Goal: Information Seeking & Learning: Check status

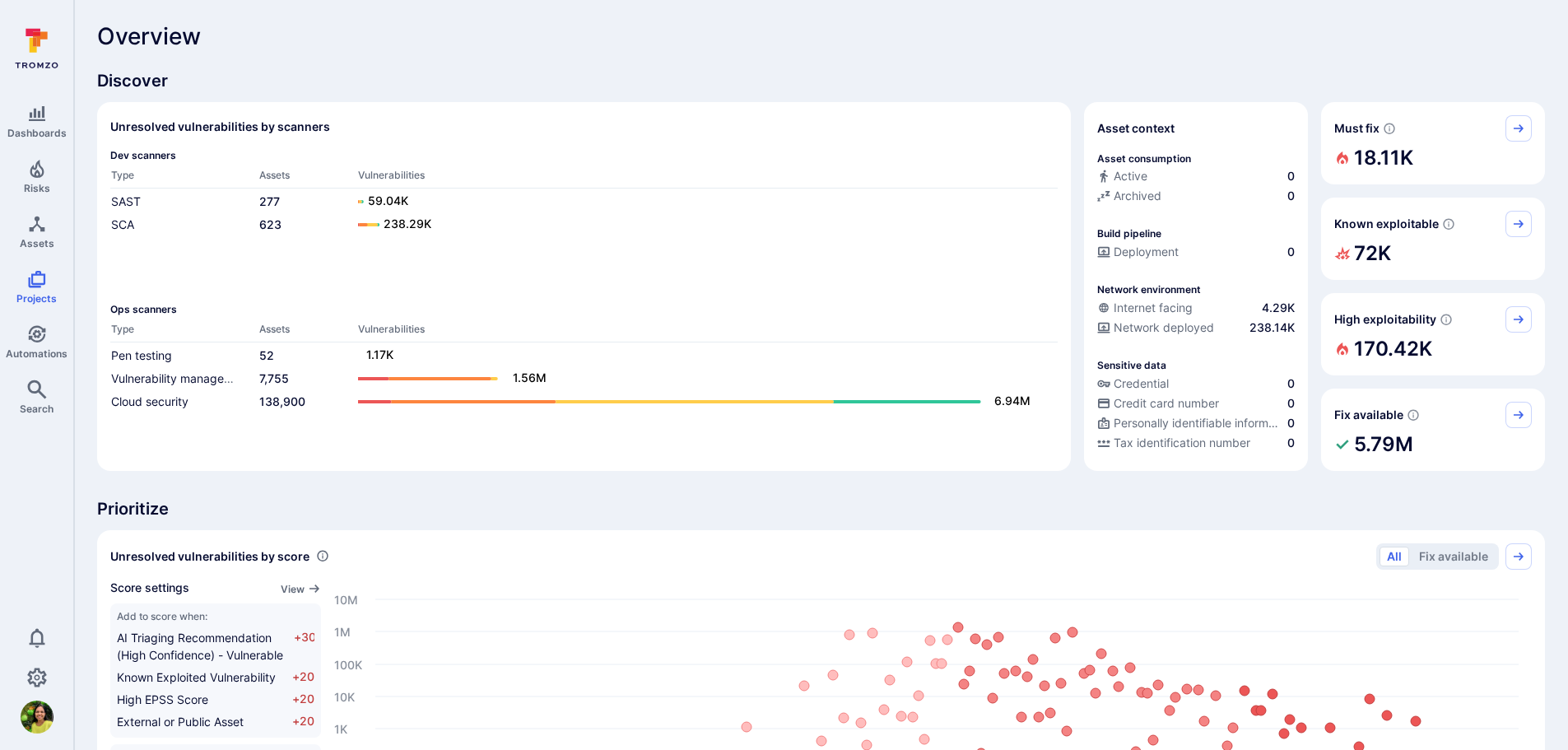
click at [37, 396] on icon "Search" at bounding box center [38, 390] width 20 height 20
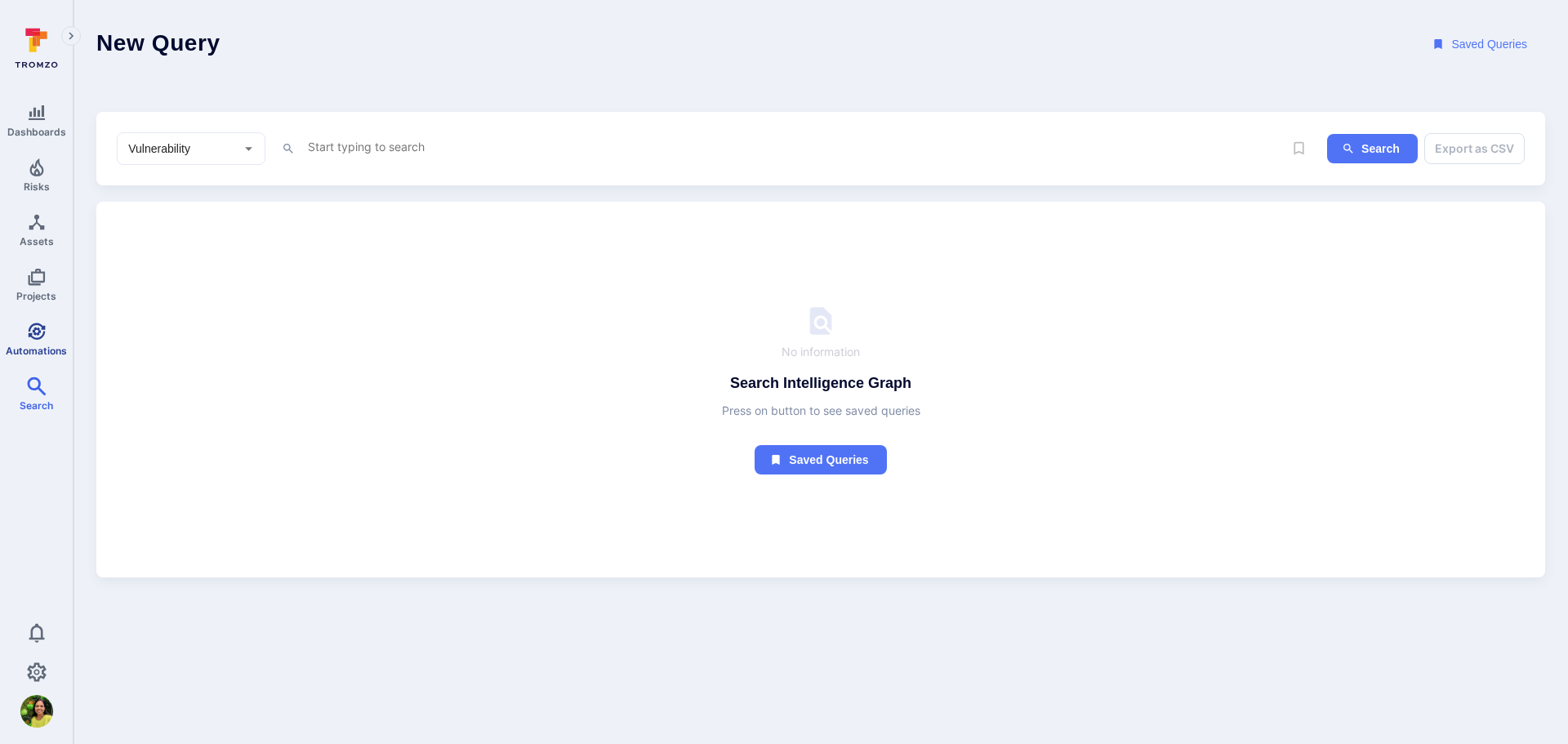
click at [29, 341] on link "Automations" at bounding box center [36, 339] width 73 height 48
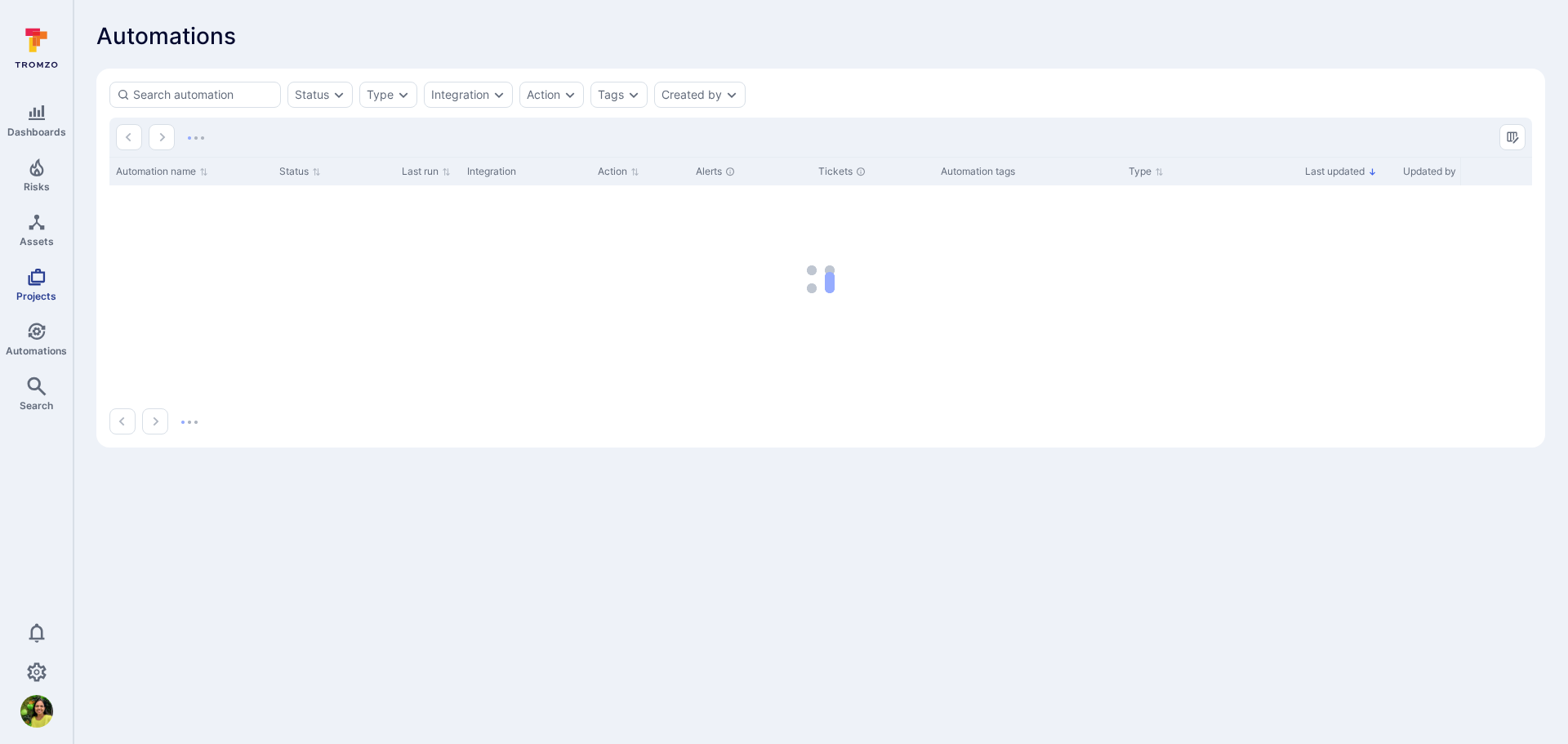
click at [42, 281] on icon "Projects" at bounding box center [36, 277] width 17 height 17
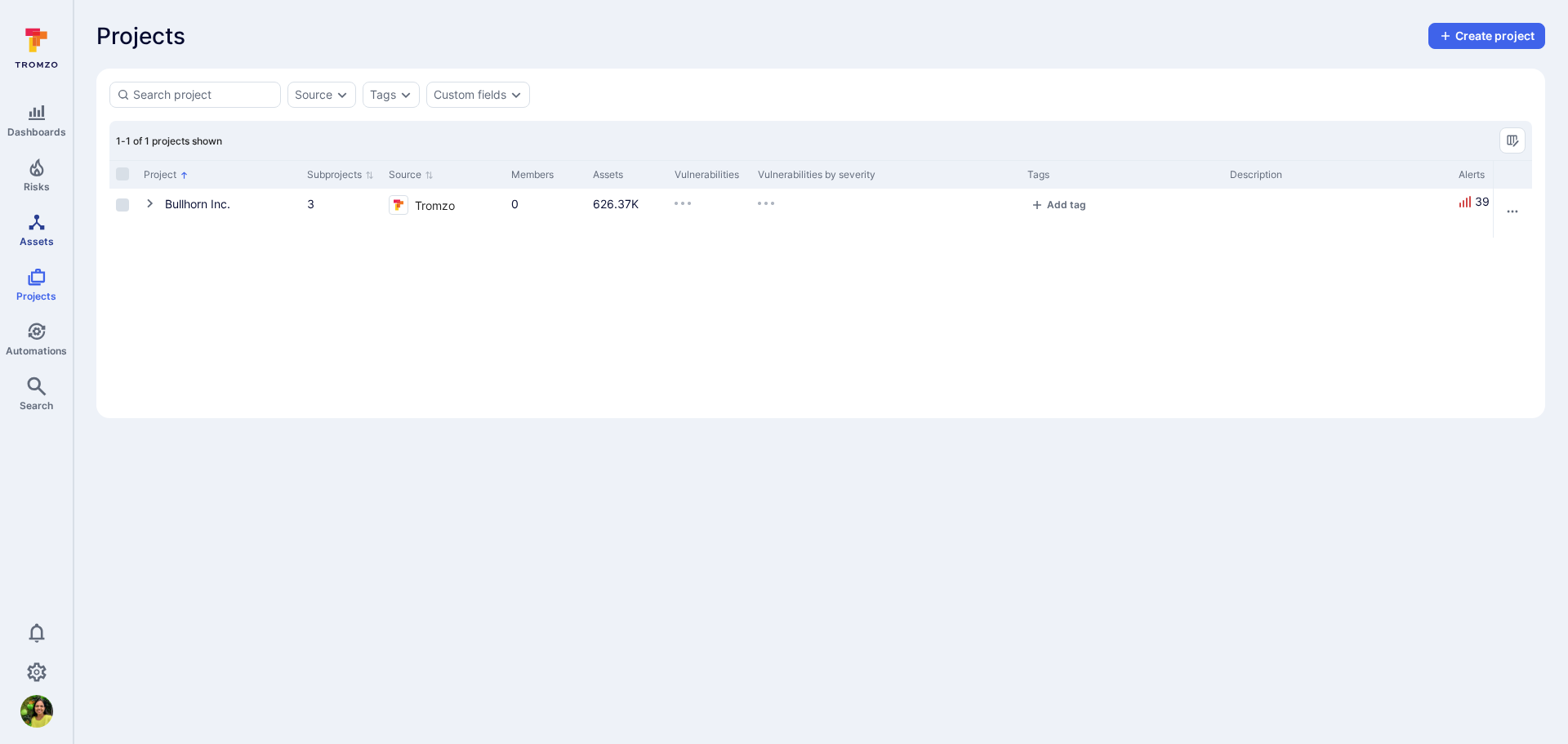
click at [47, 232] on link "Assets" at bounding box center [36, 229] width 73 height 48
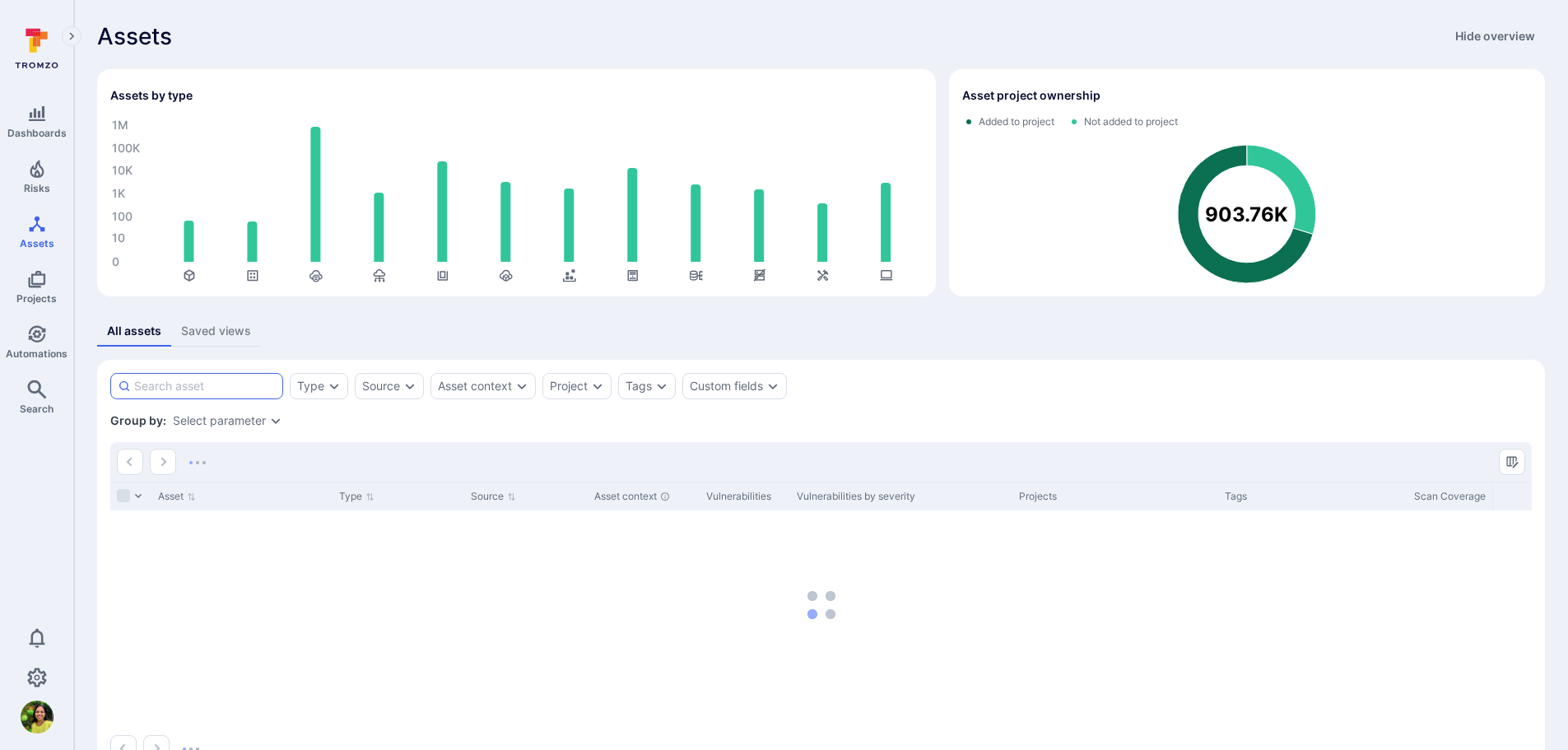
click at [268, 380] on input at bounding box center [205, 386] width 141 height 17
type input "bond"
click at [48, 343] on link "Automations" at bounding box center [37, 341] width 73 height 49
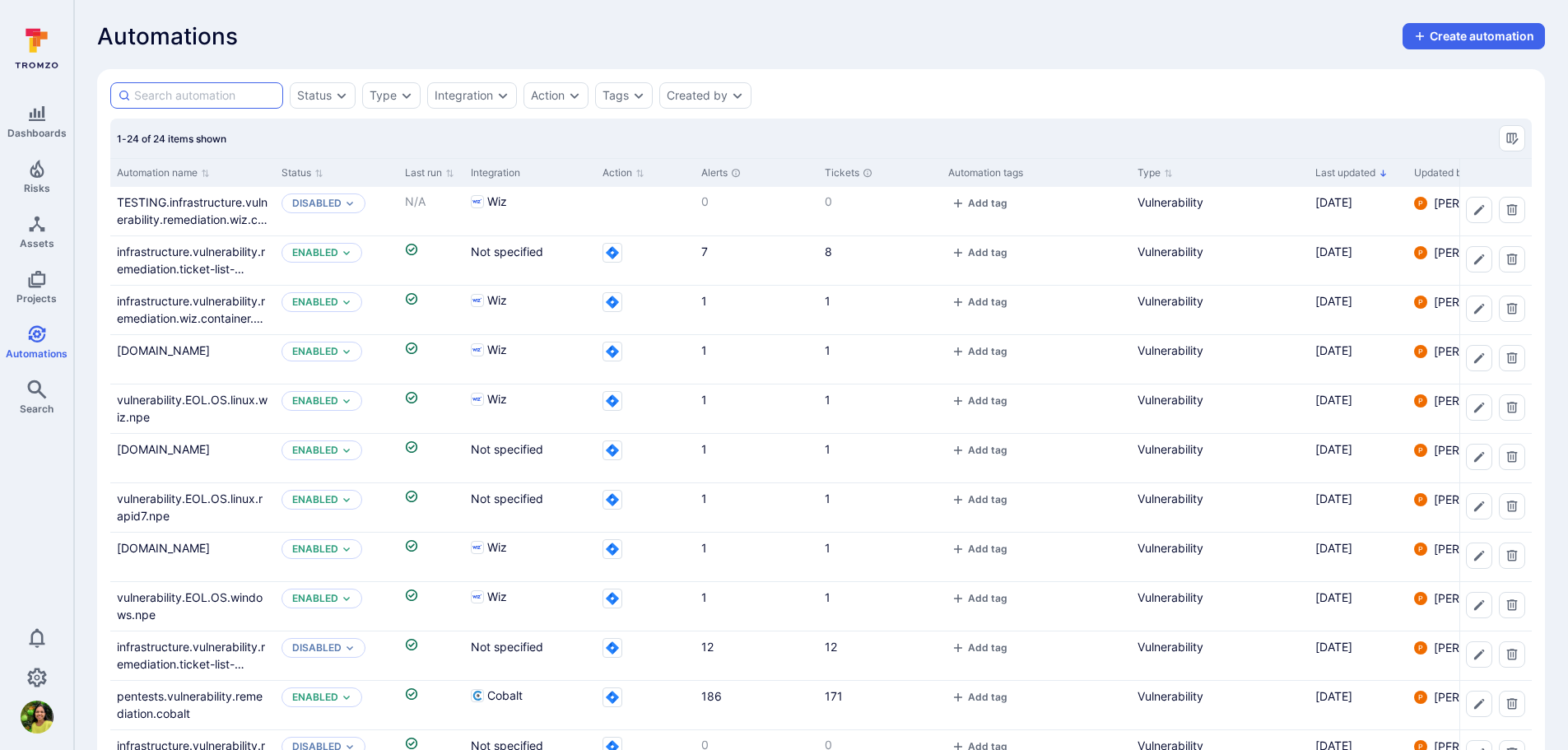
click at [227, 96] on input at bounding box center [205, 95] width 141 height 17
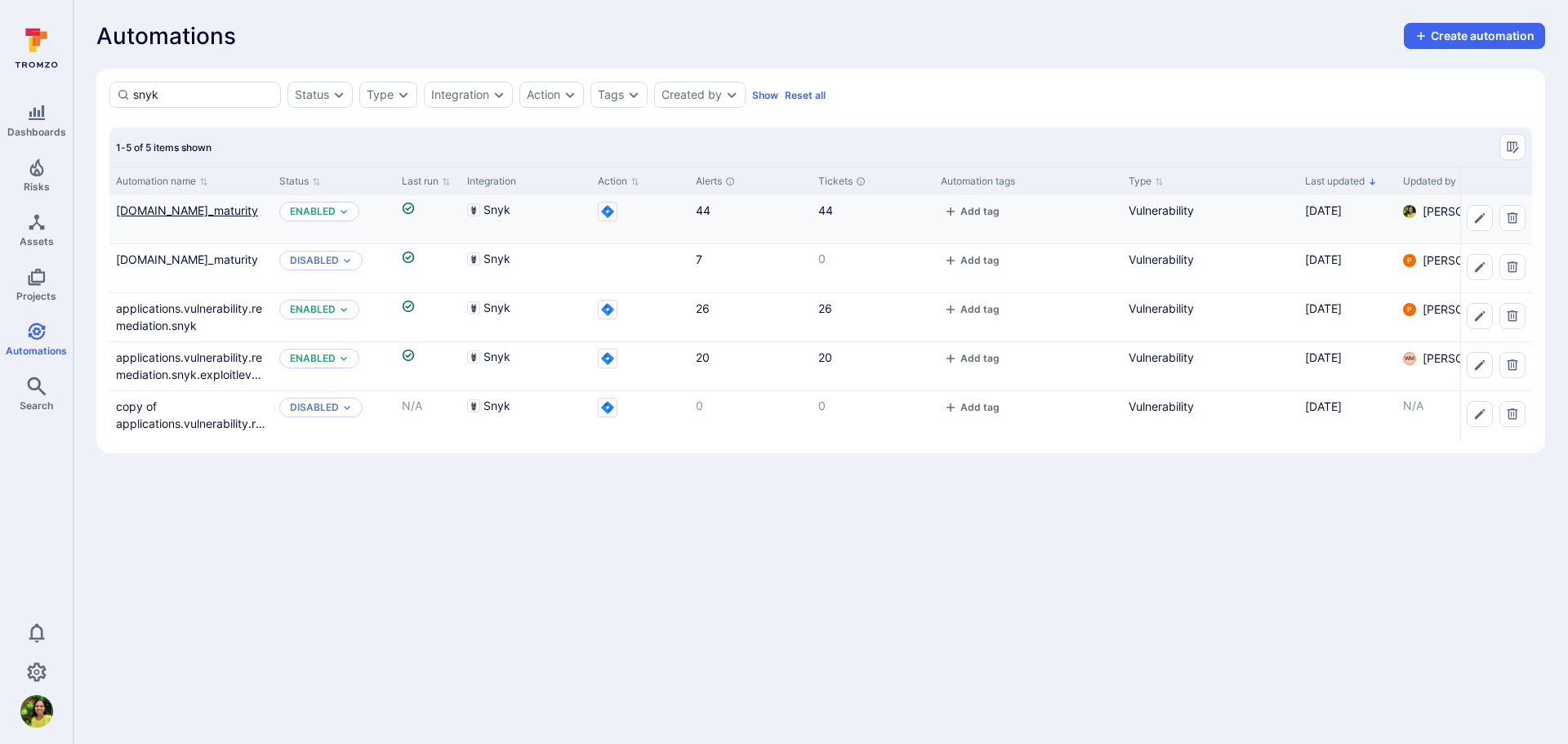
type input "snyk"
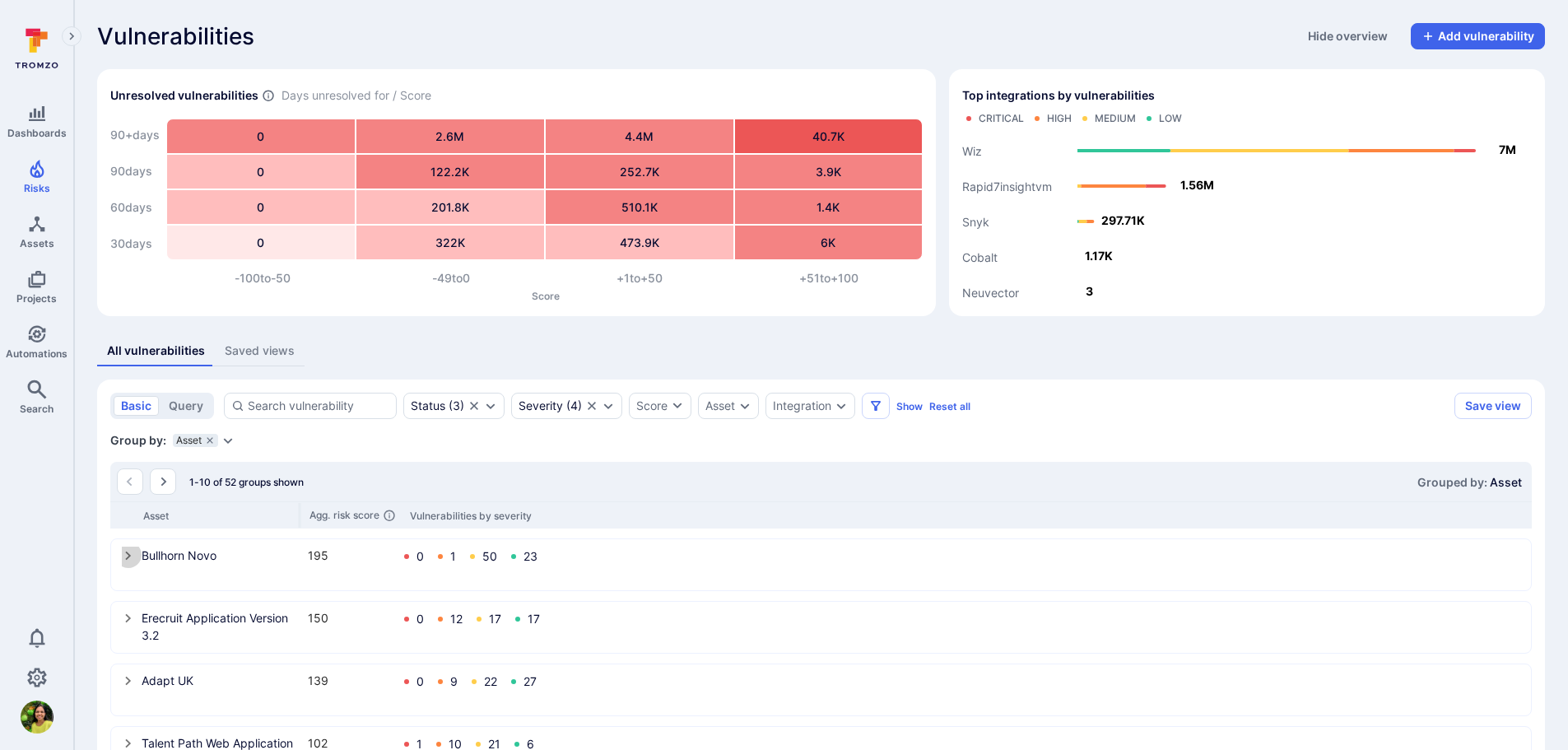
click at [127, 559] on icon "select group" at bounding box center [128, 556] width 6 height 9
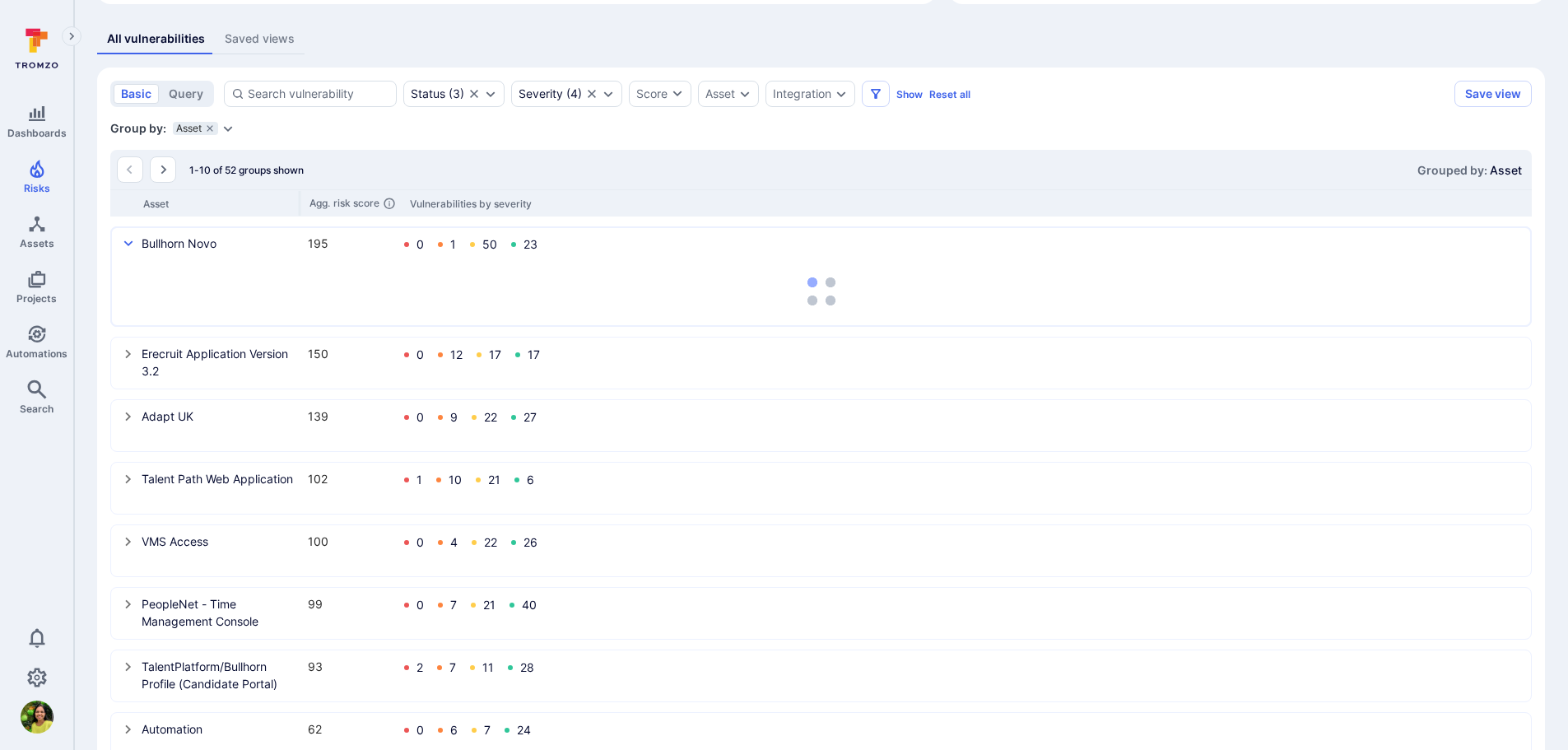
scroll to position [330, 0]
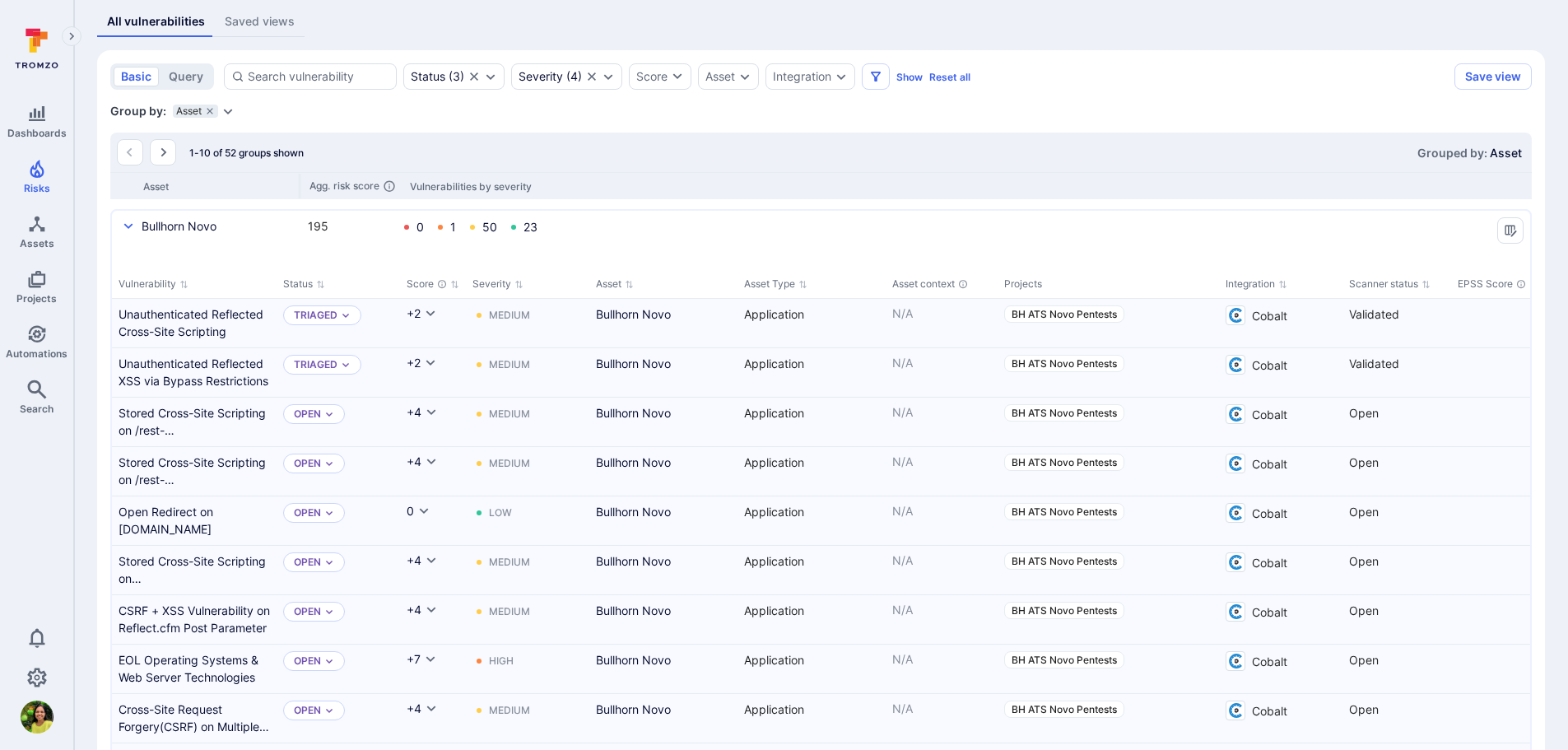
click at [701, 220] on div "Bullhorn Novo 195 0 1 50 23" at bounding box center [821, 228] width 1398 height 21
click at [124, 226] on icon "select group" at bounding box center [128, 227] width 13 height 13
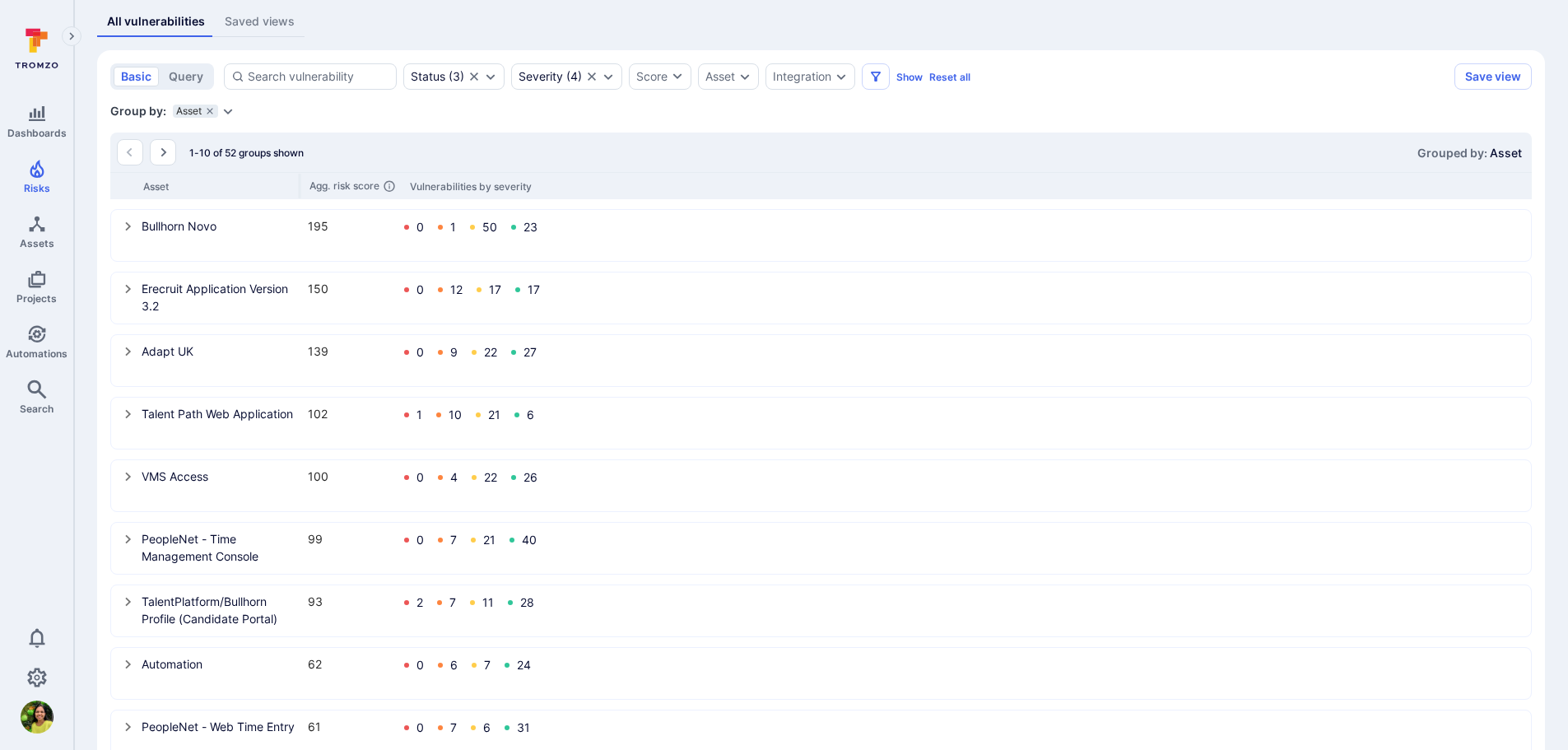
click at [633, 157] on div "1-10 of 52 groups shown Grouped by: Asset" at bounding box center [820, 151] width 1421 height 39
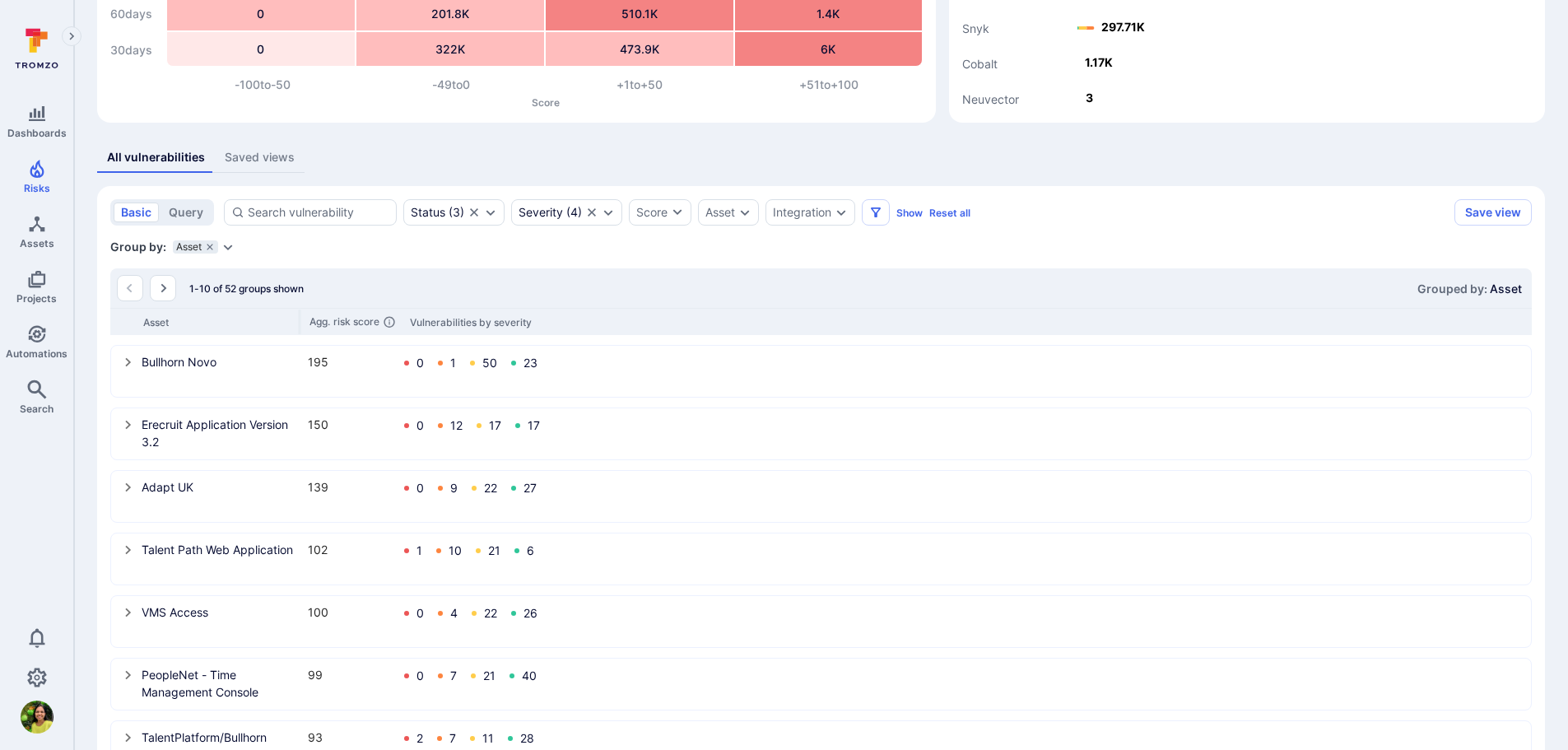
scroll to position [164, 0]
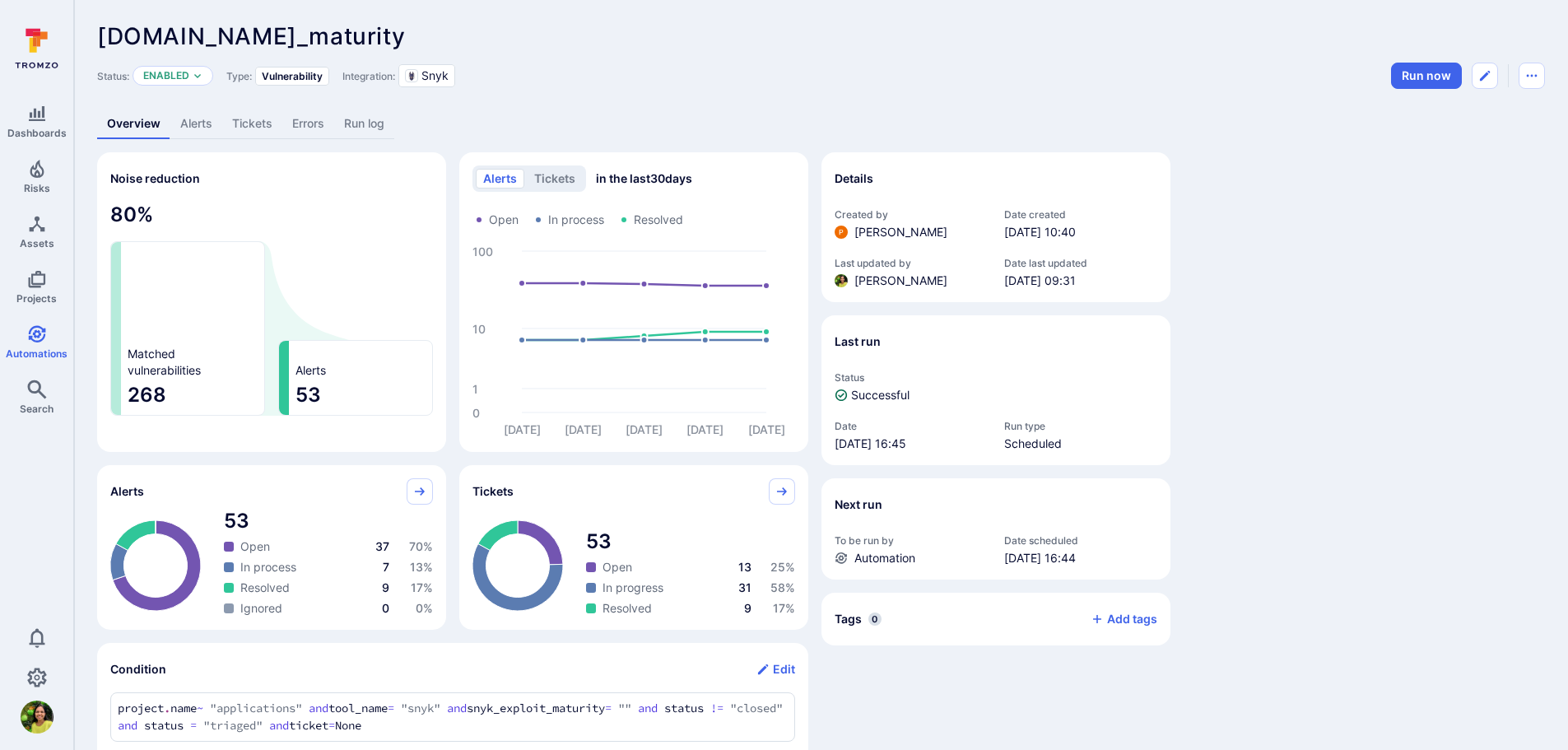
click at [191, 132] on link "Alerts" at bounding box center [196, 123] width 52 height 30
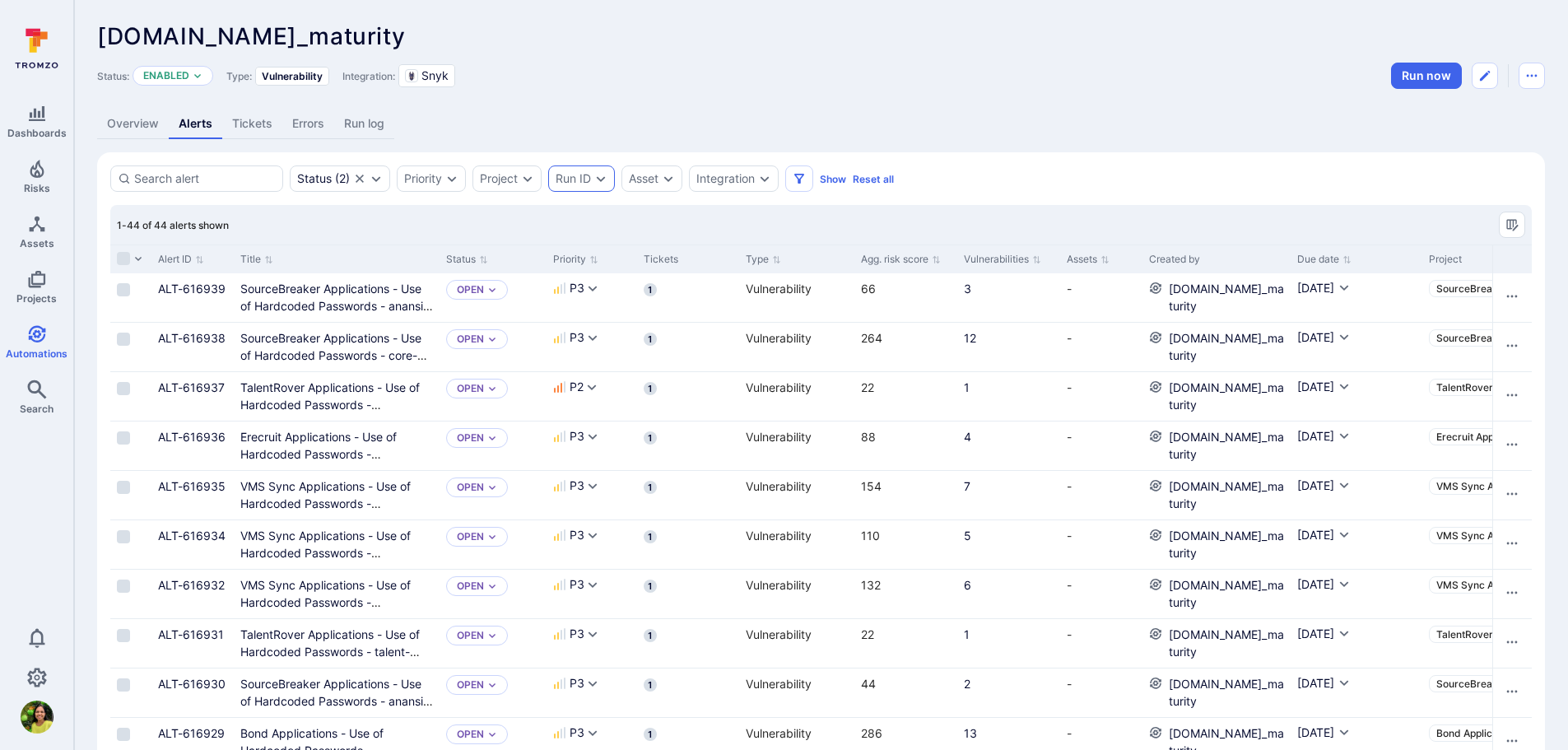
click at [591, 186] on div "Run ID" at bounding box center [581, 178] width 67 height 27
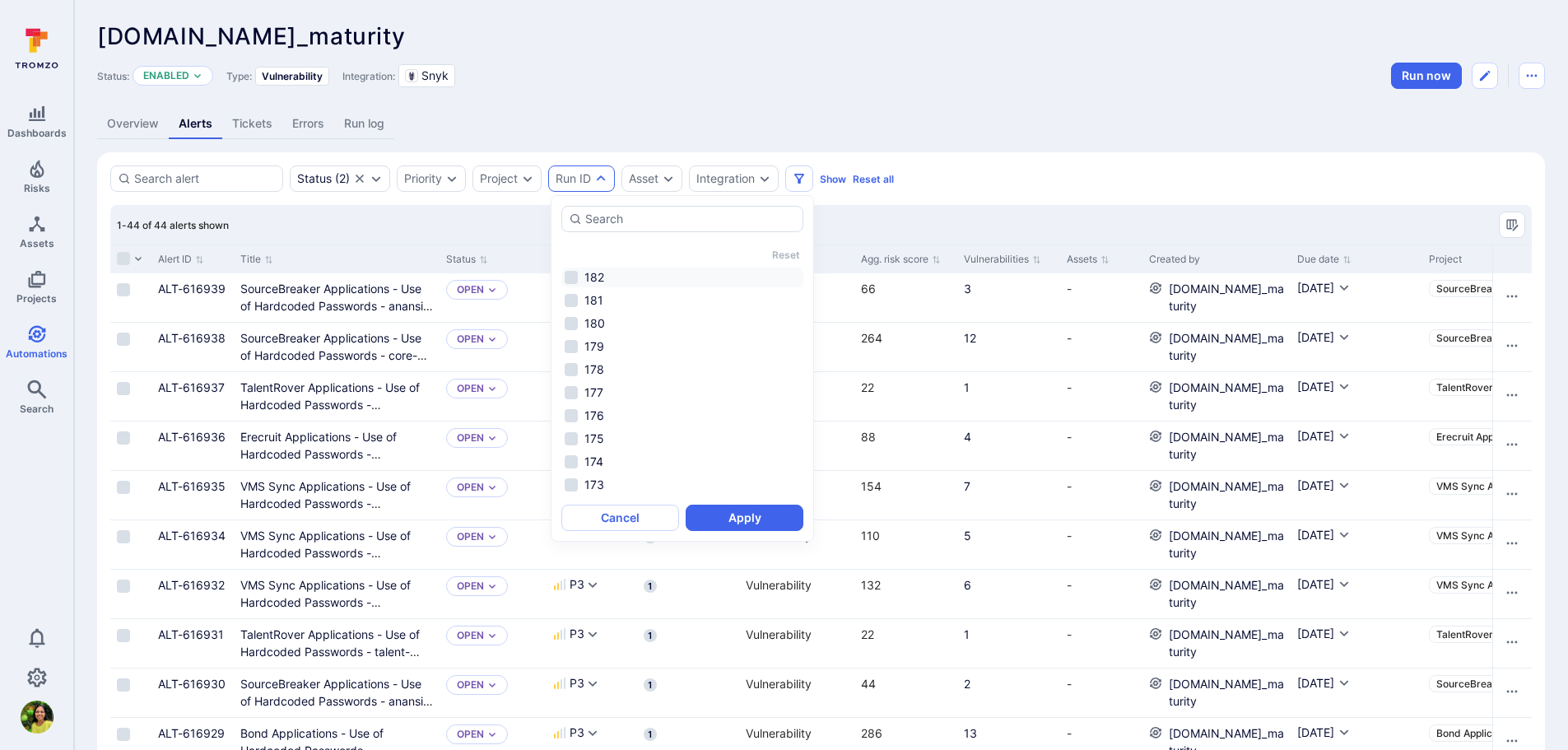
click at [596, 275] on li "182" at bounding box center [683, 278] width 242 height 20
click at [731, 526] on button "Apply" at bounding box center [744, 518] width 117 height 27
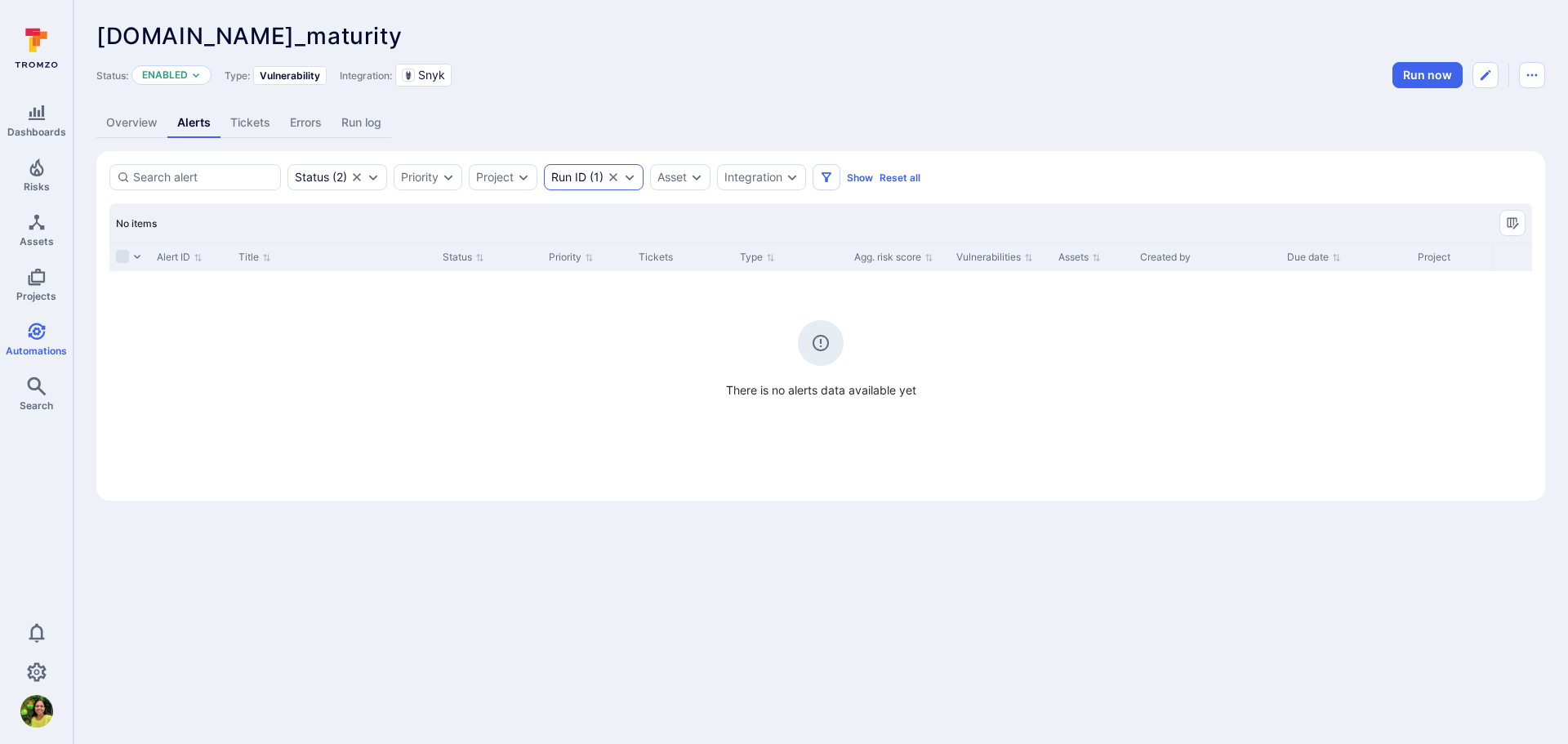
click at [618, 170] on div "Run ID ( 1 )" at bounding box center [593, 177] width 99 height 26
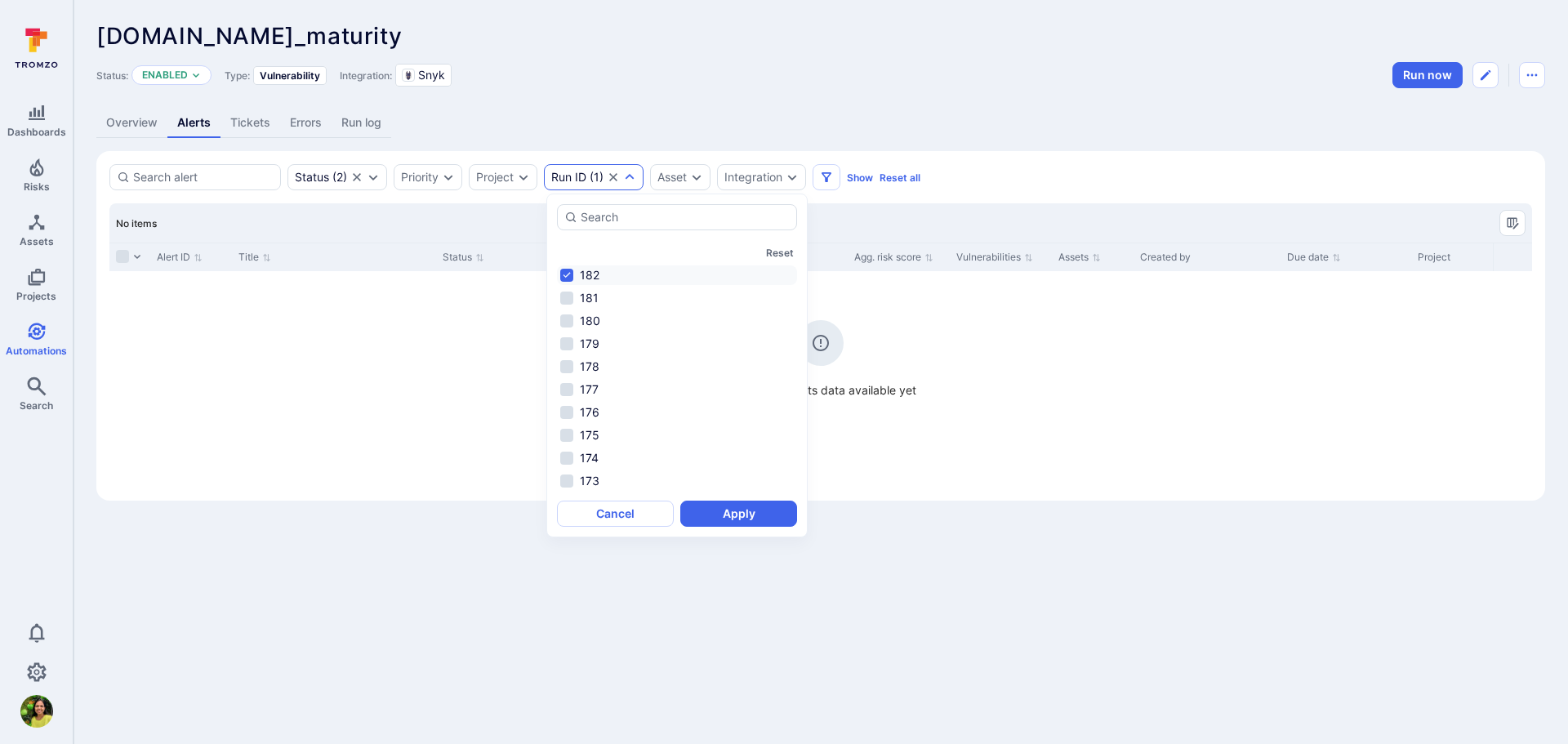
click at [565, 277] on li "182" at bounding box center [677, 276] width 240 height 20
click at [606, 515] on button "Cancel" at bounding box center [616, 514] width 117 height 26
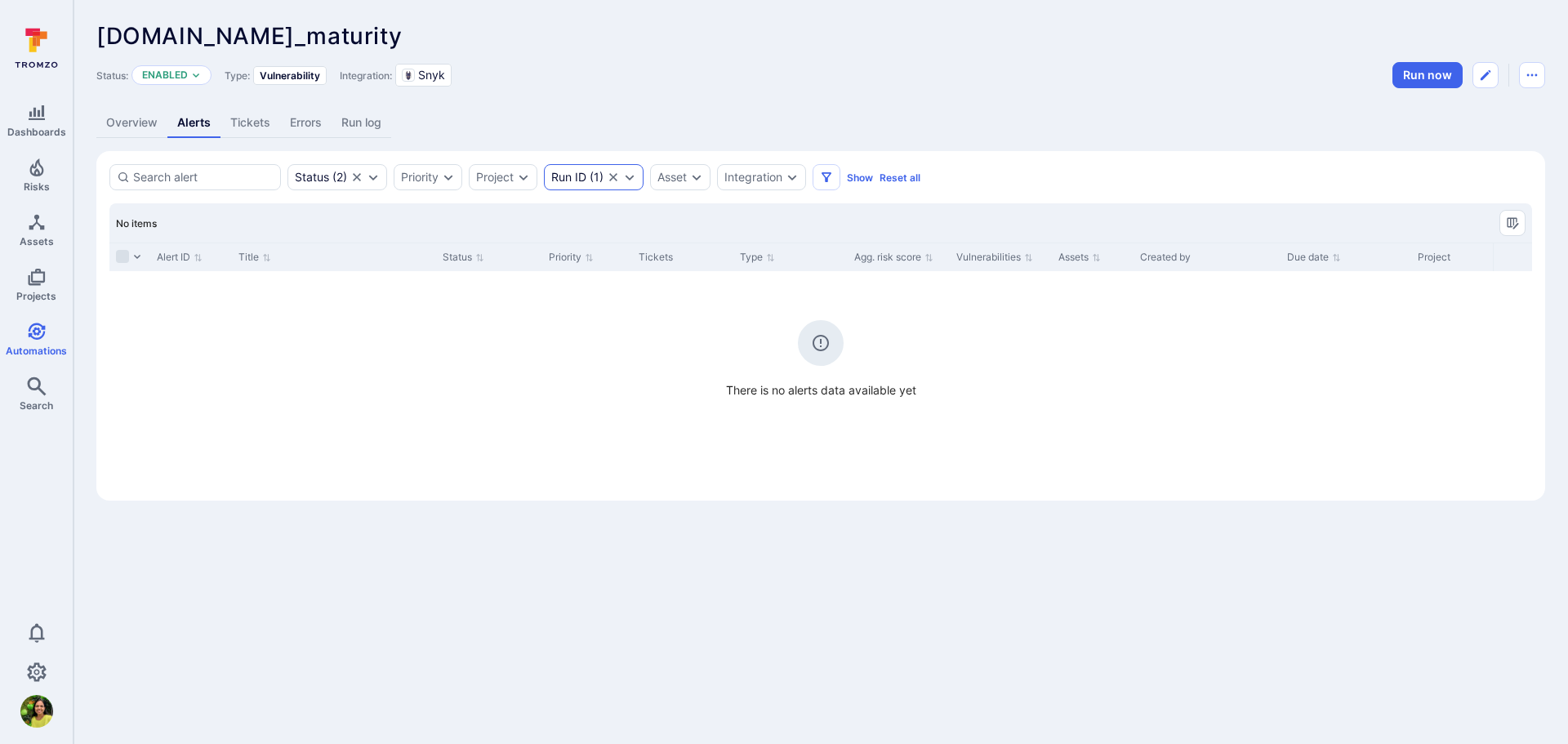
click at [612, 186] on div "Run ID ( 1 )" at bounding box center [593, 177] width 99 height 26
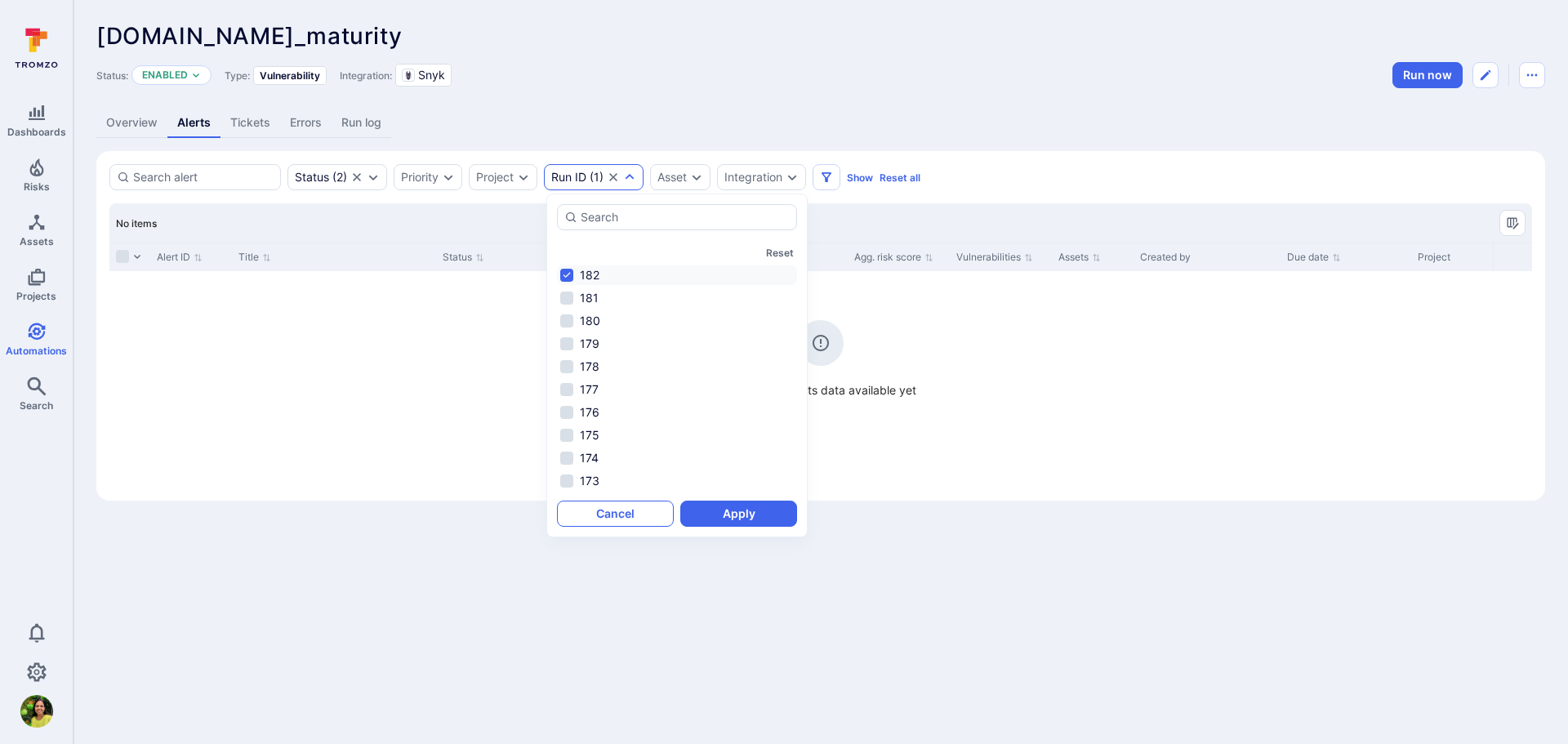
click at [636, 522] on button "Cancel" at bounding box center [616, 514] width 117 height 26
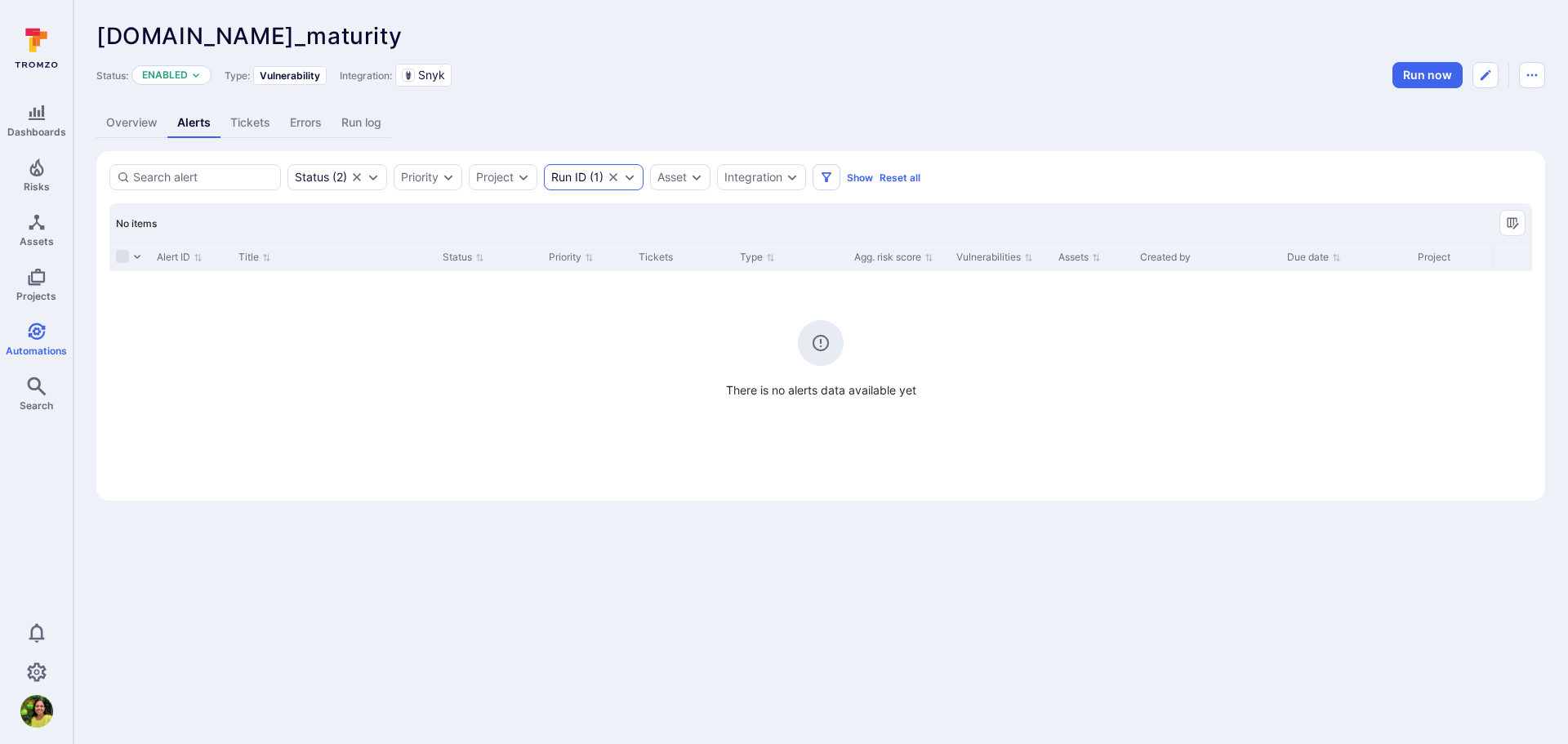
click at [620, 181] on icon "Clear selection" at bounding box center [614, 177] width 13 height 13
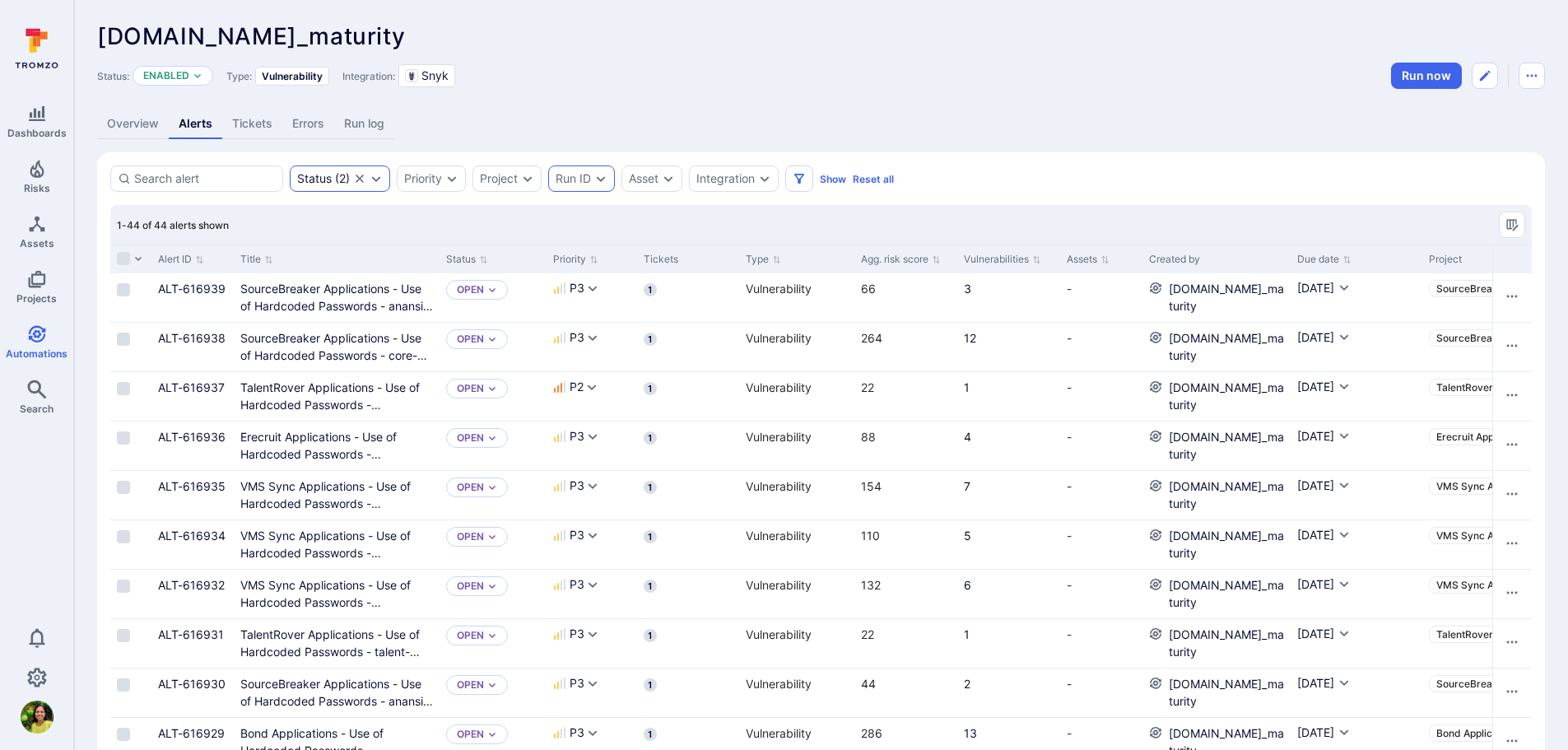
click at [384, 177] on div "Status ( 2 )" at bounding box center [339, 178] width 100 height 27
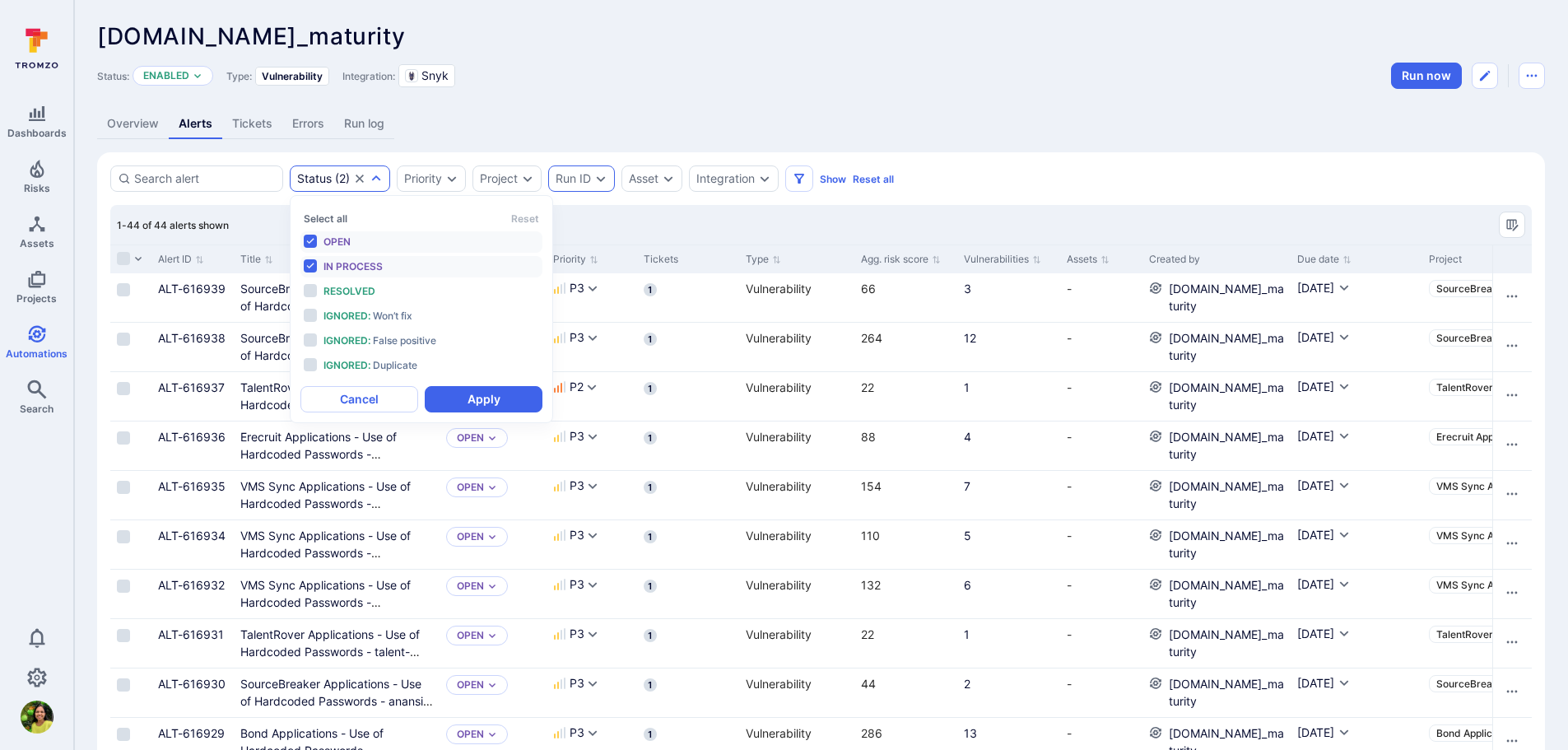
scroll to position [13, 0]
click at [309, 262] on li "In process" at bounding box center [421, 266] width 242 height 21
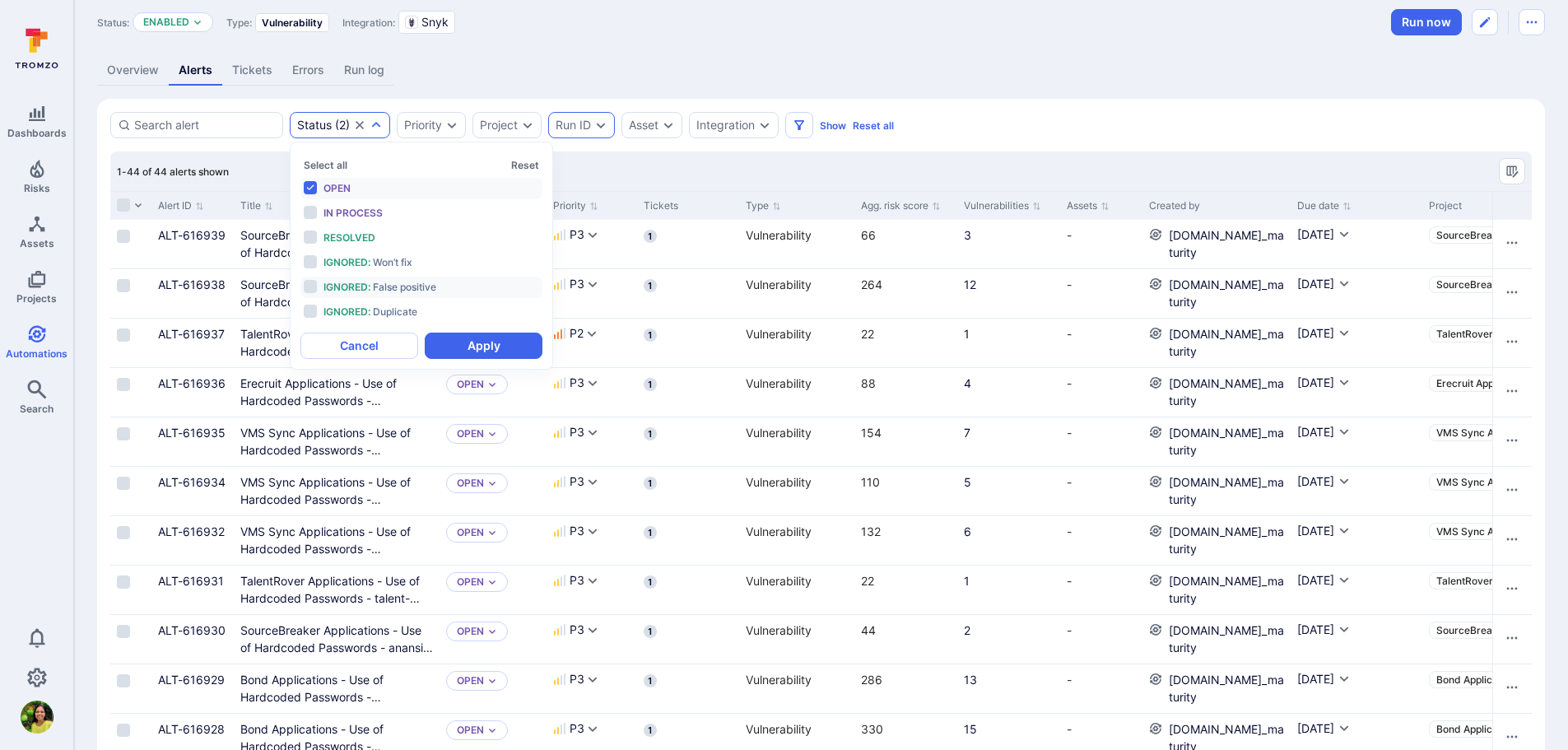
scroll to position [247, 0]
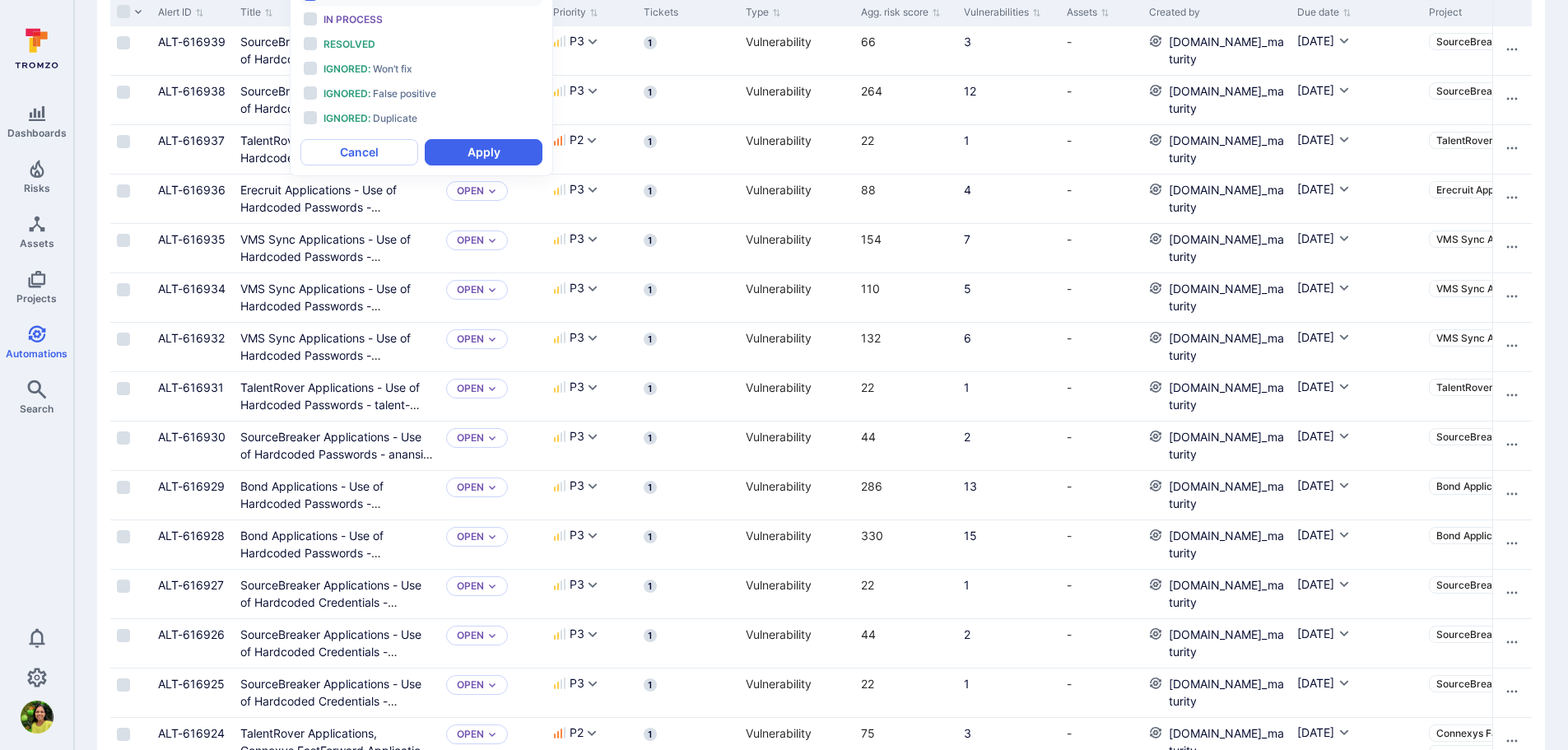
click at [487, 147] on button "Apply" at bounding box center [484, 152] width 117 height 27
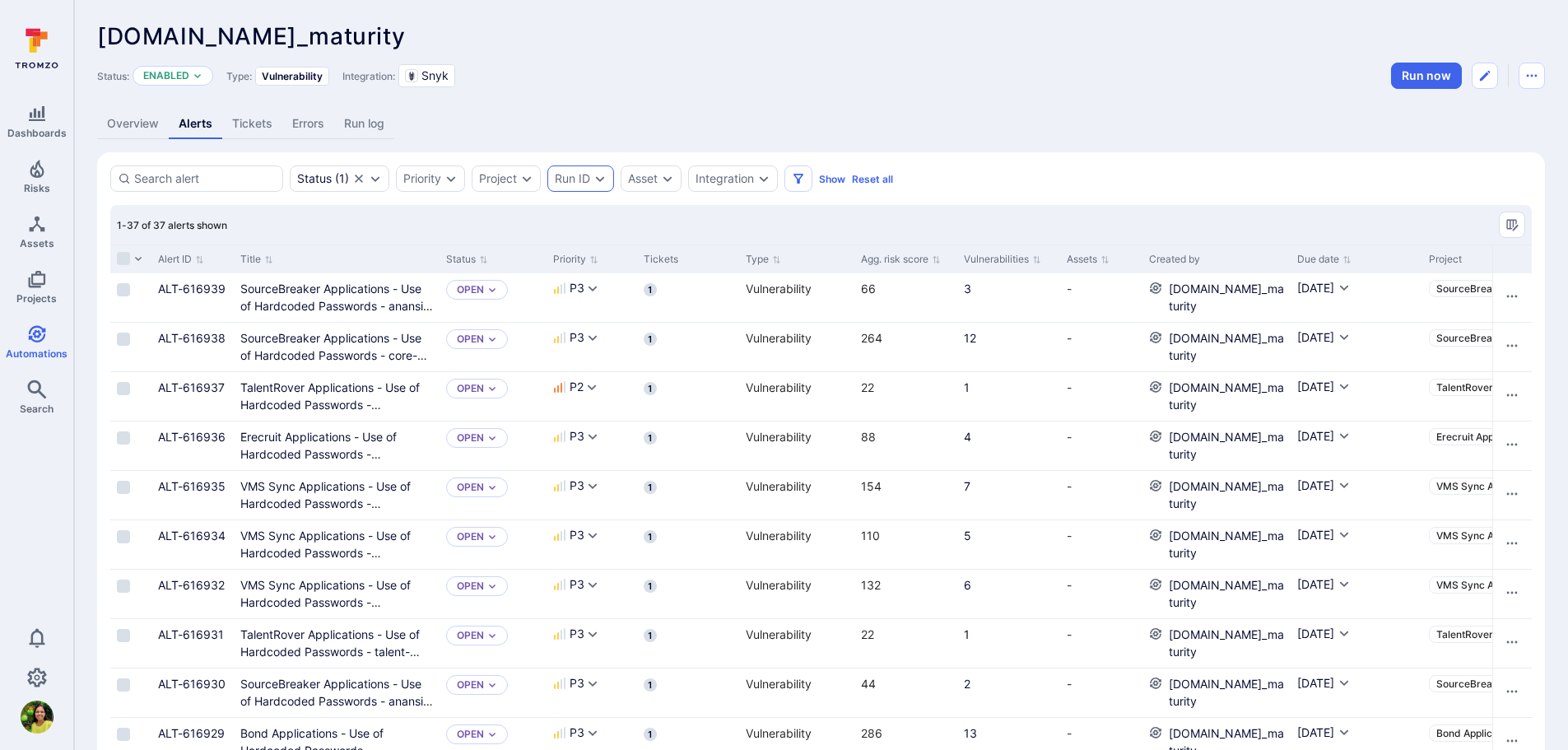
click at [362, 126] on link "Run log" at bounding box center [363, 123] width 60 height 30
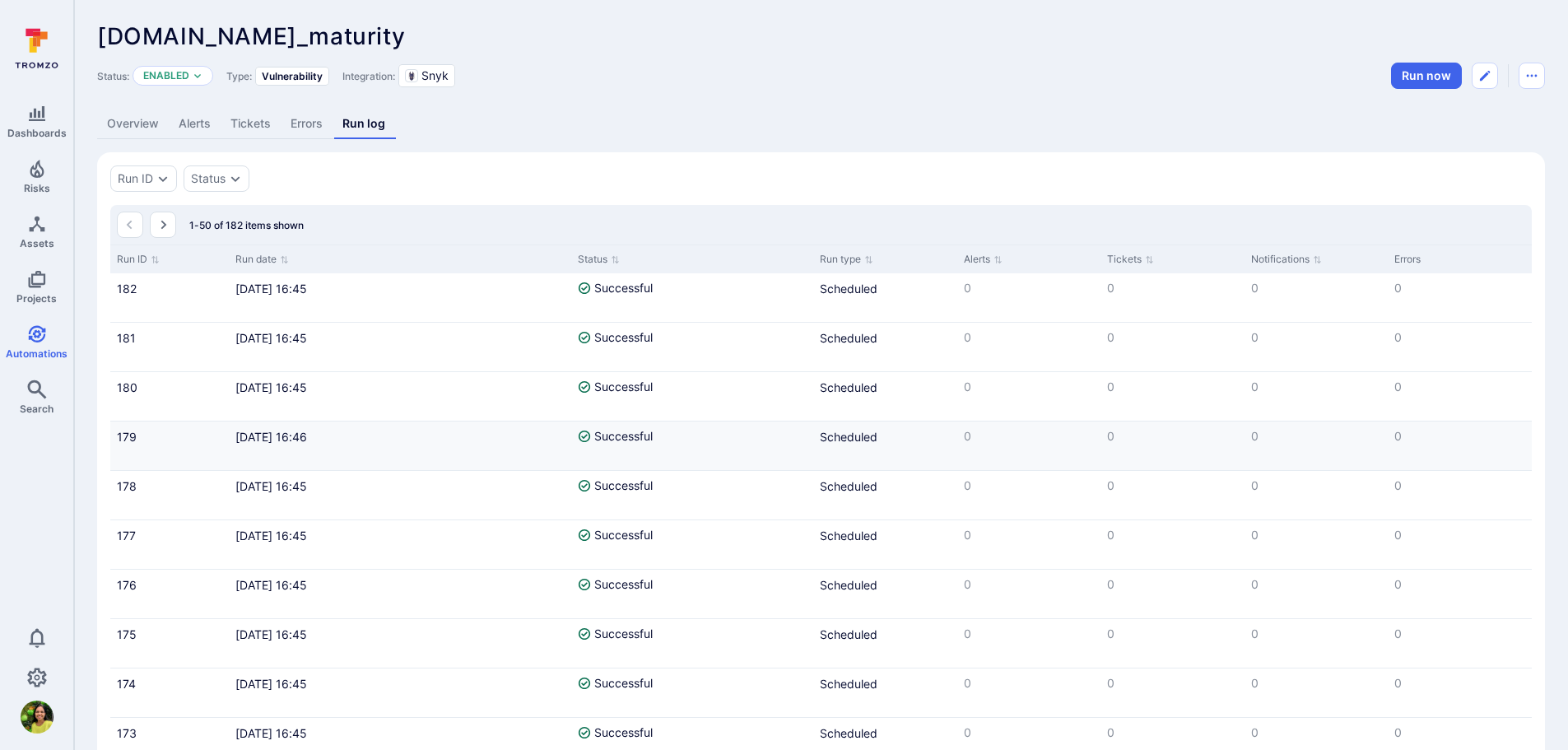
drag, startPoint x: 284, startPoint y: 397, endPoint x: 459, endPoint y: 428, distance: 177.7
click at [514, 466] on div "[DATE] 16:46" at bounding box center [399, 445] width 341 height 49
drag, startPoint x: 395, startPoint y: 444, endPoint x: 180, endPoint y: 288, distance: 265.6
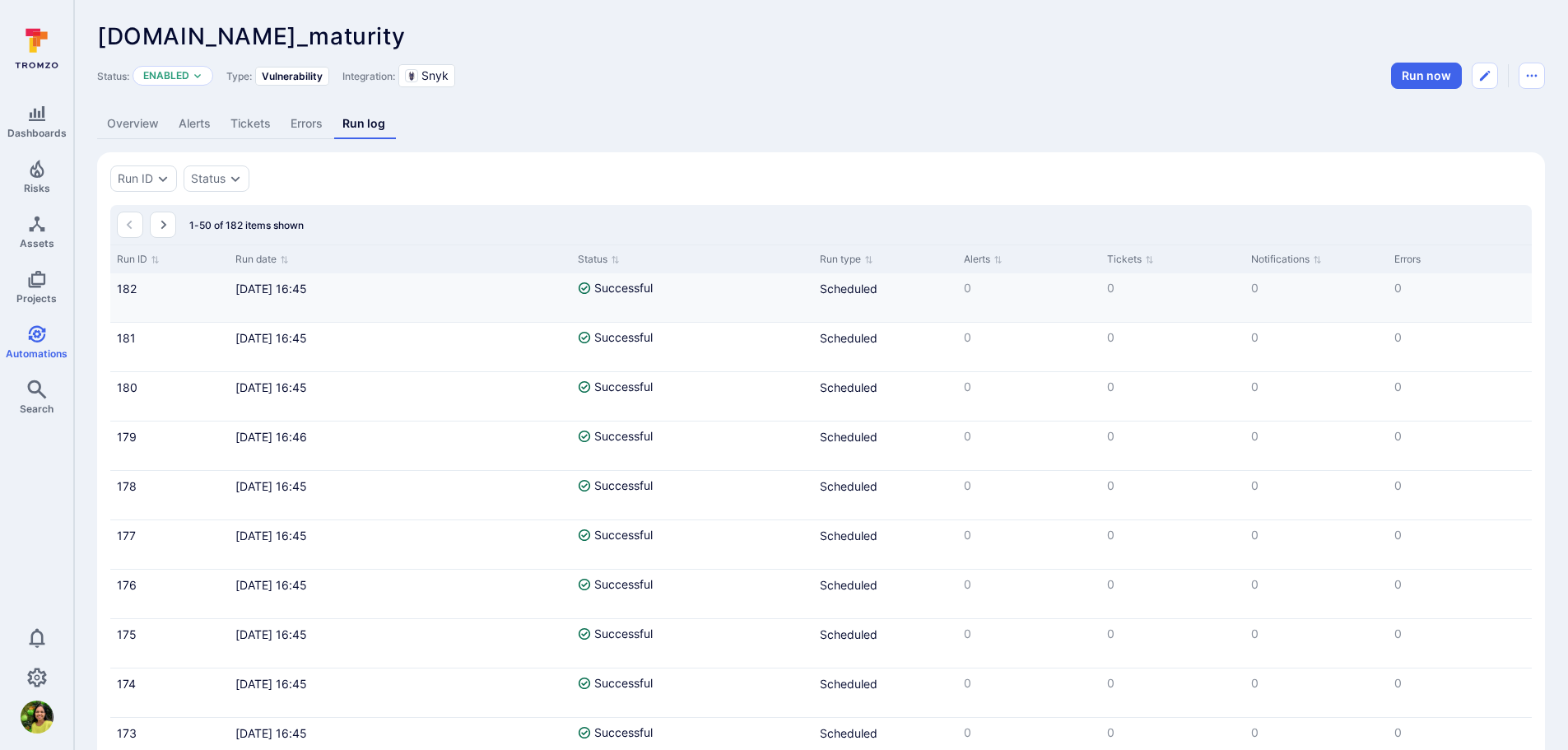
drag, startPoint x: 465, startPoint y: 554, endPoint x: 204, endPoint y: 300, distance: 364.2
click at [371, 595] on div "[DATE] 16:45" at bounding box center [399, 594] width 341 height 49
drag, startPoint x: 404, startPoint y: 595, endPoint x: 239, endPoint y: 304, distance: 334.5
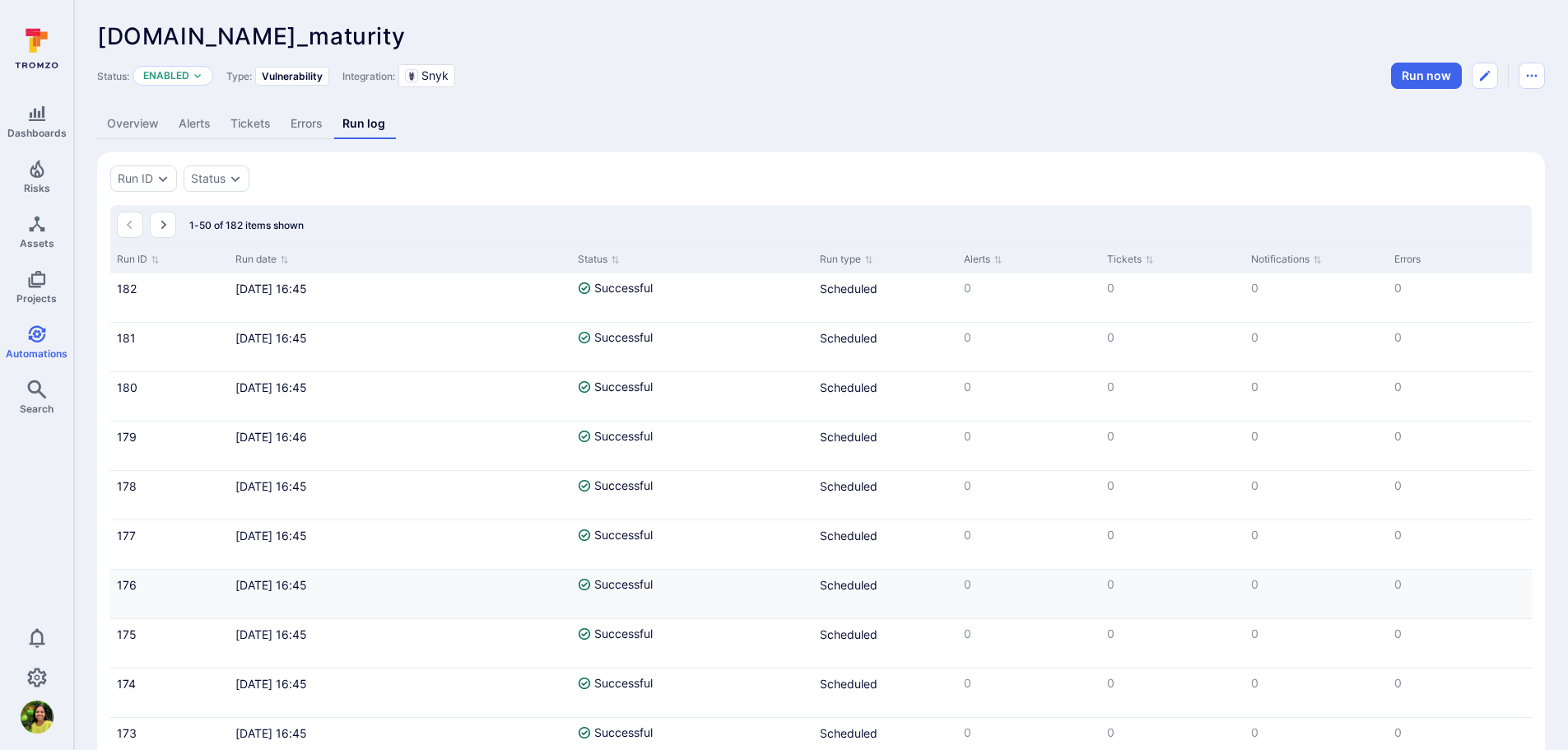
click at [428, 591] on div "[DATE] 16:45" at bounding box center [400, 585] width 328 height 17
click at [32, 285] on icon "Projects" at bounding box center [36, 279] width 17 height 17
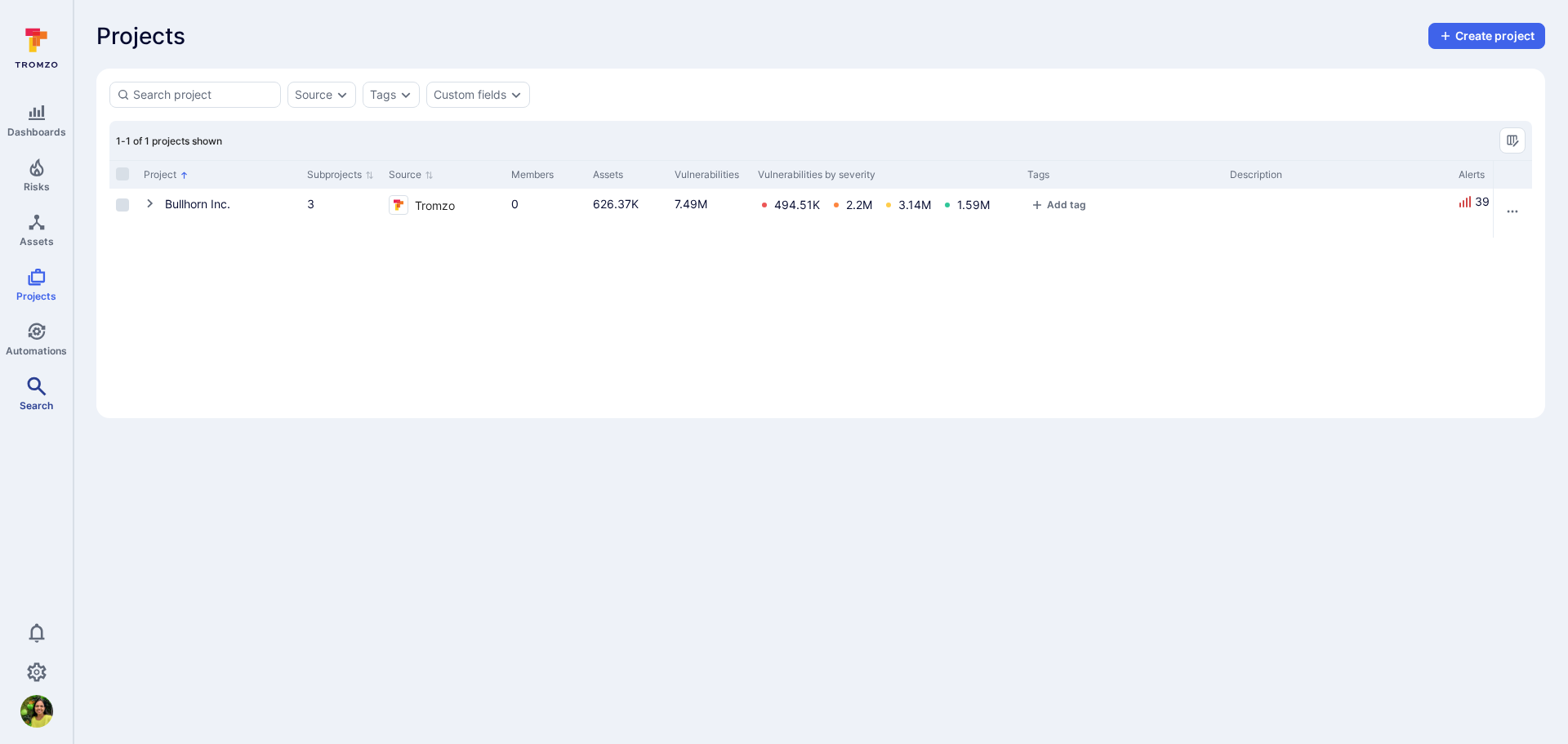
click at [34, 392] on icon "Search" at bounding box center [37, 387] width 20 height 20
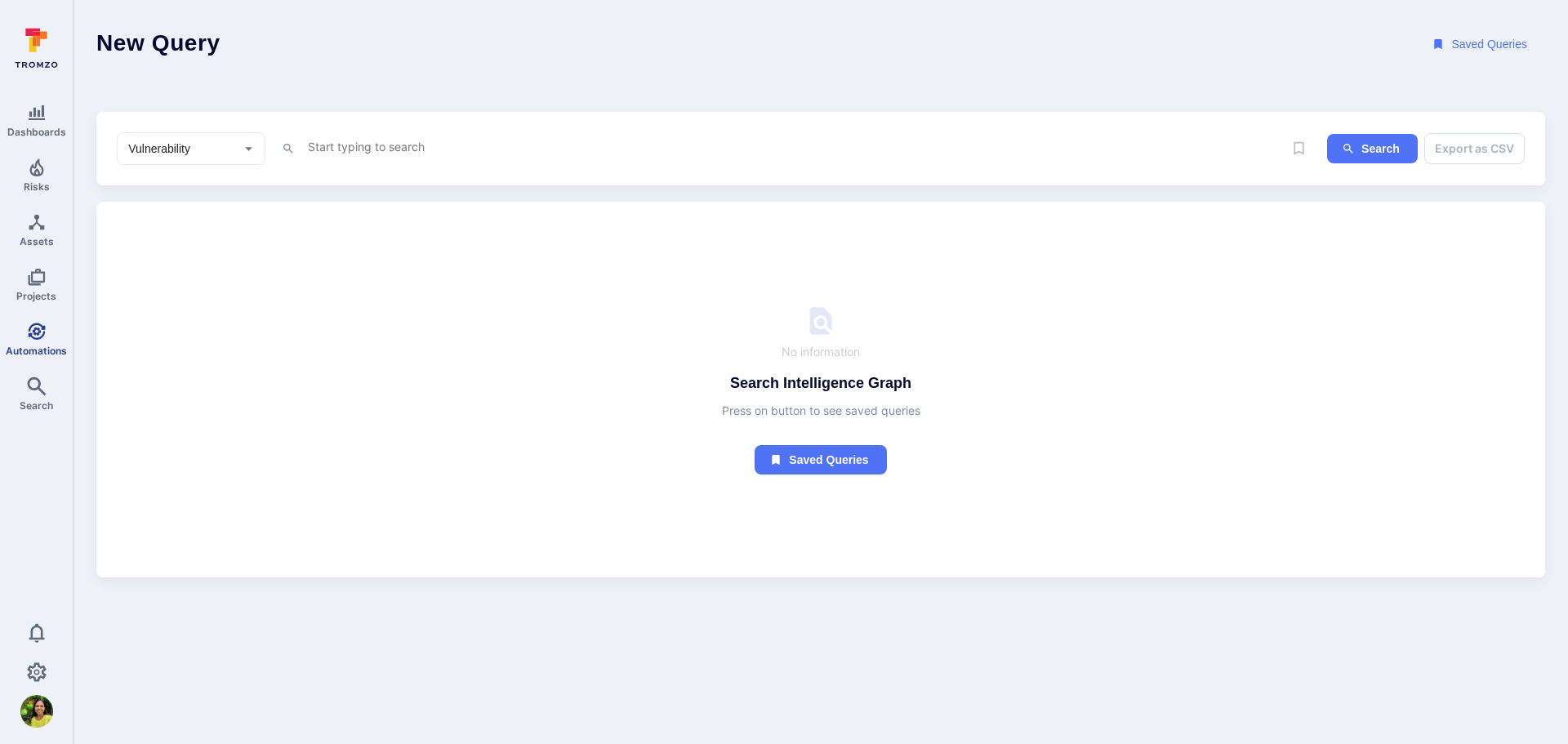
click at [46, 341] on icon "Automations" at bounding box center [37, 331] width 20 height 20
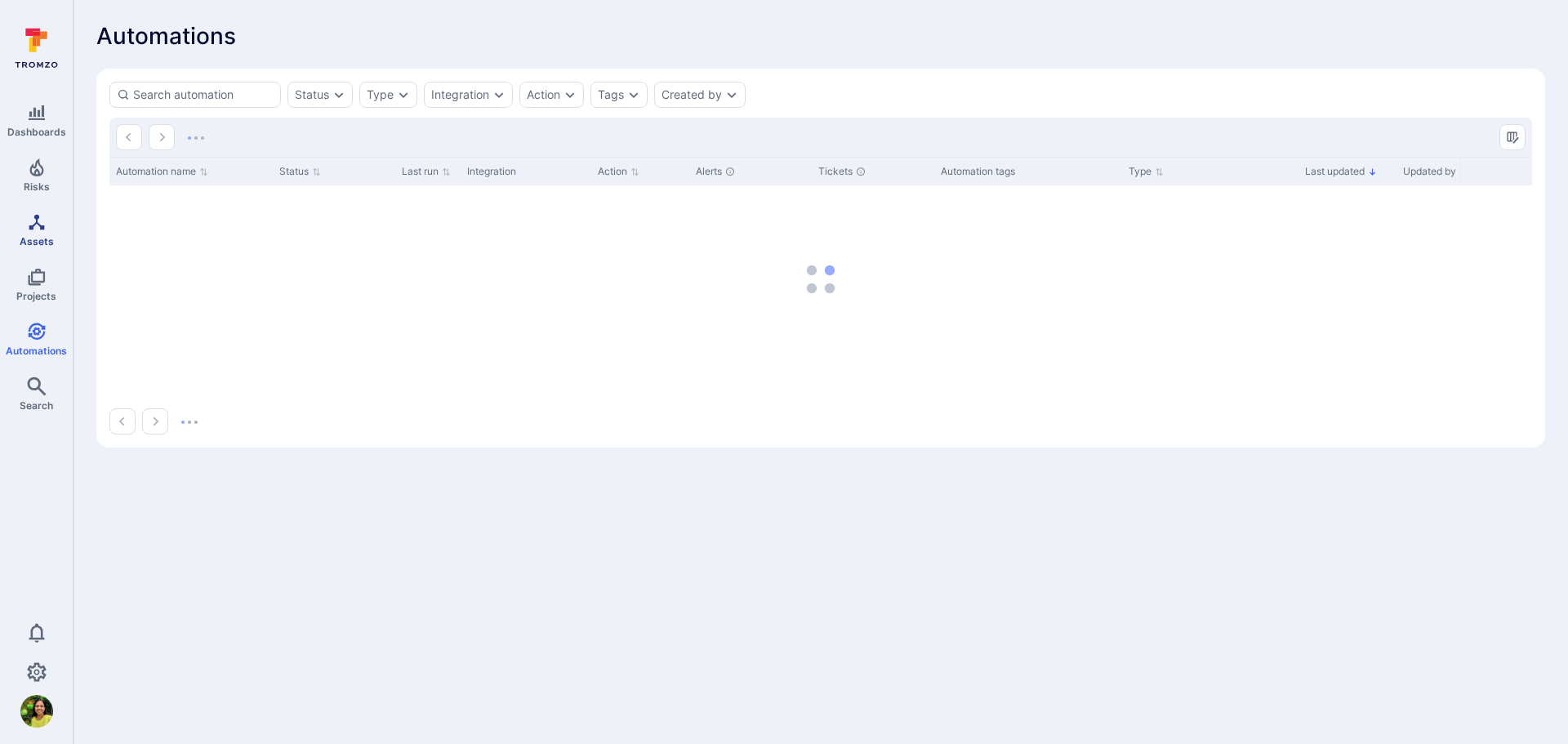
click at [45, 231] on icon "Assets" at bounding box center [37, 222] width 20 height 20
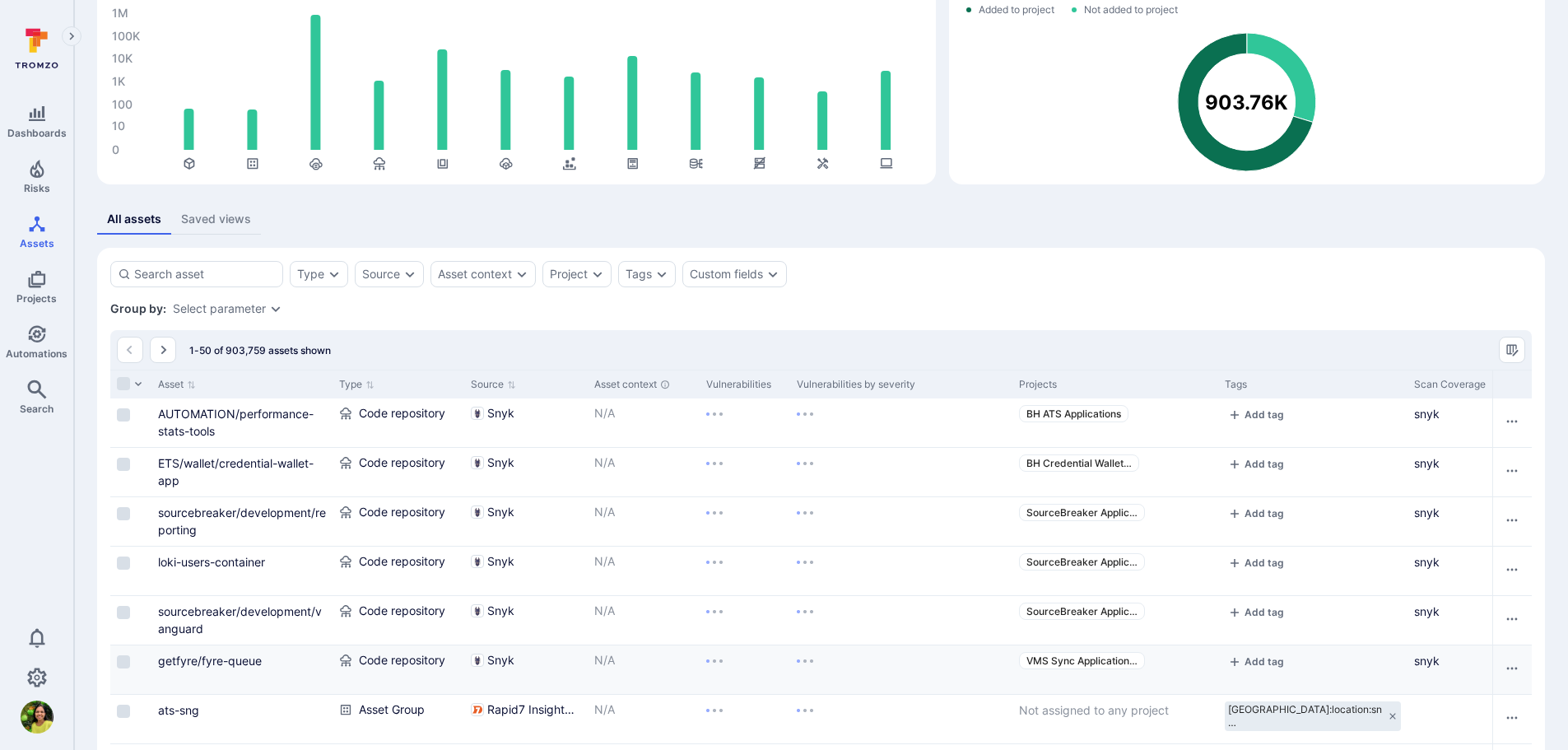
scroll to position [130, 0]
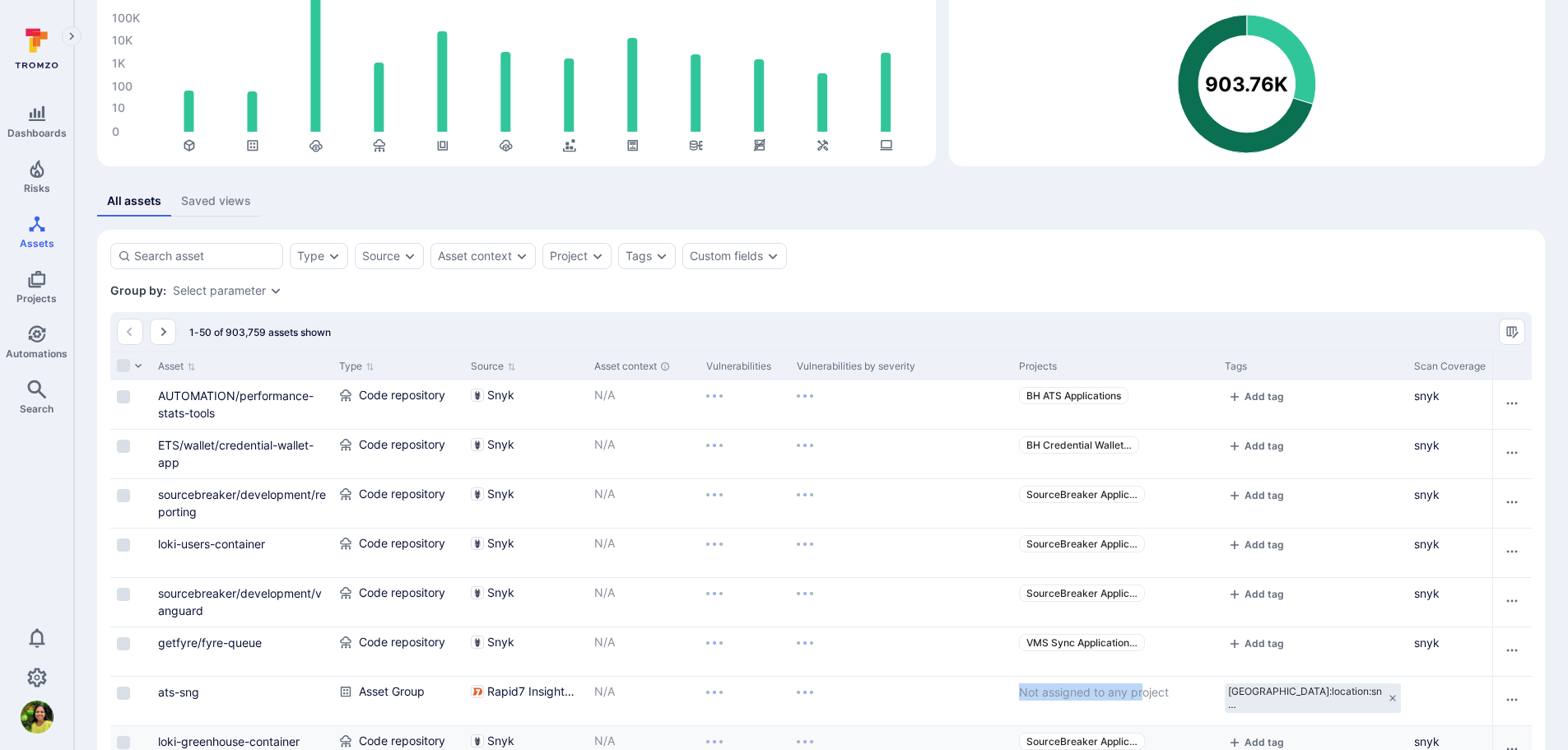
drag, startPoint x: 1021, startPoint y: 686, endPoint x: 1140, endPoint y: 726, distance: 125.5
click at [1171, 696] on div "Not assigned to any project" at bounding box center [1115, 700] width 206 height 49
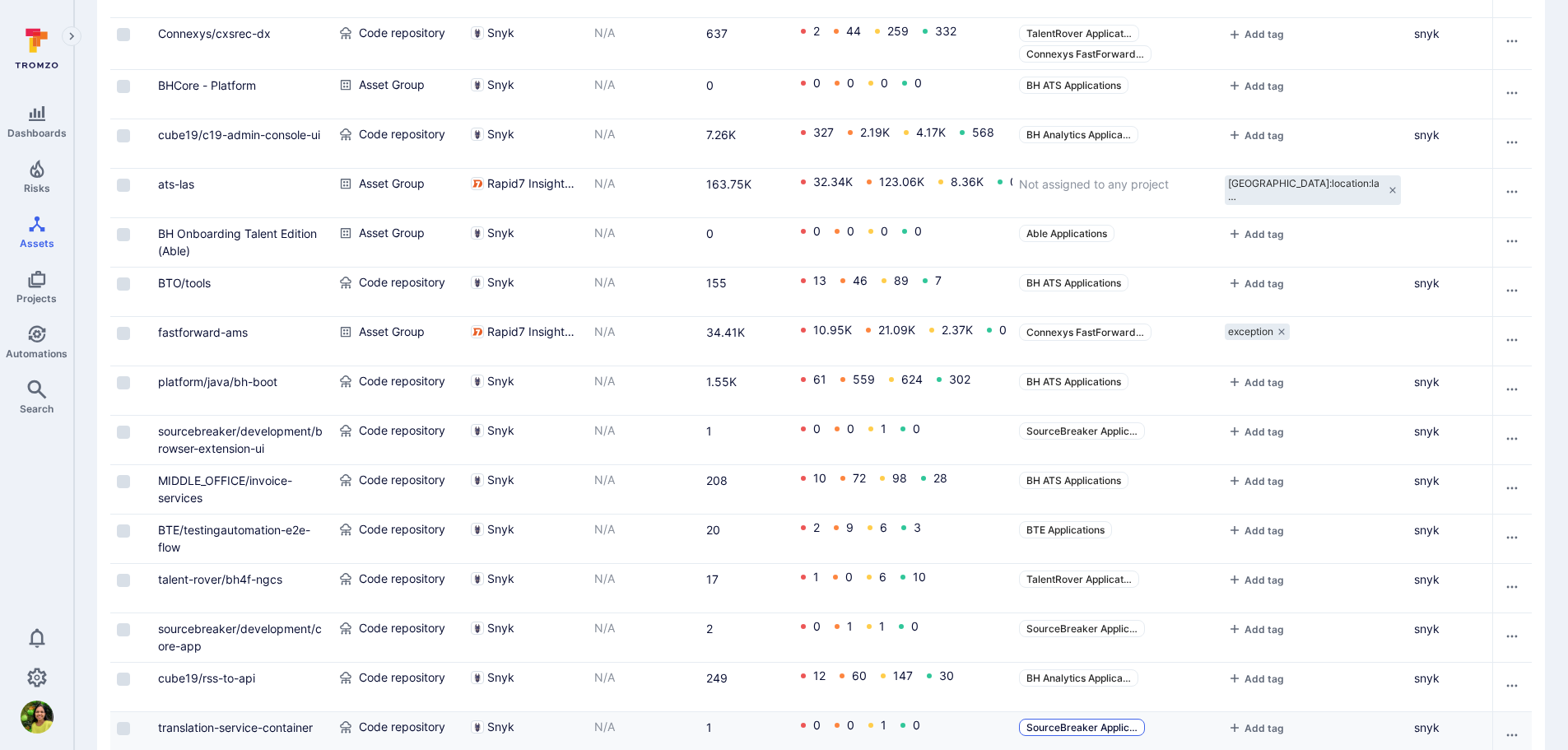
scroll to position [707, 0]
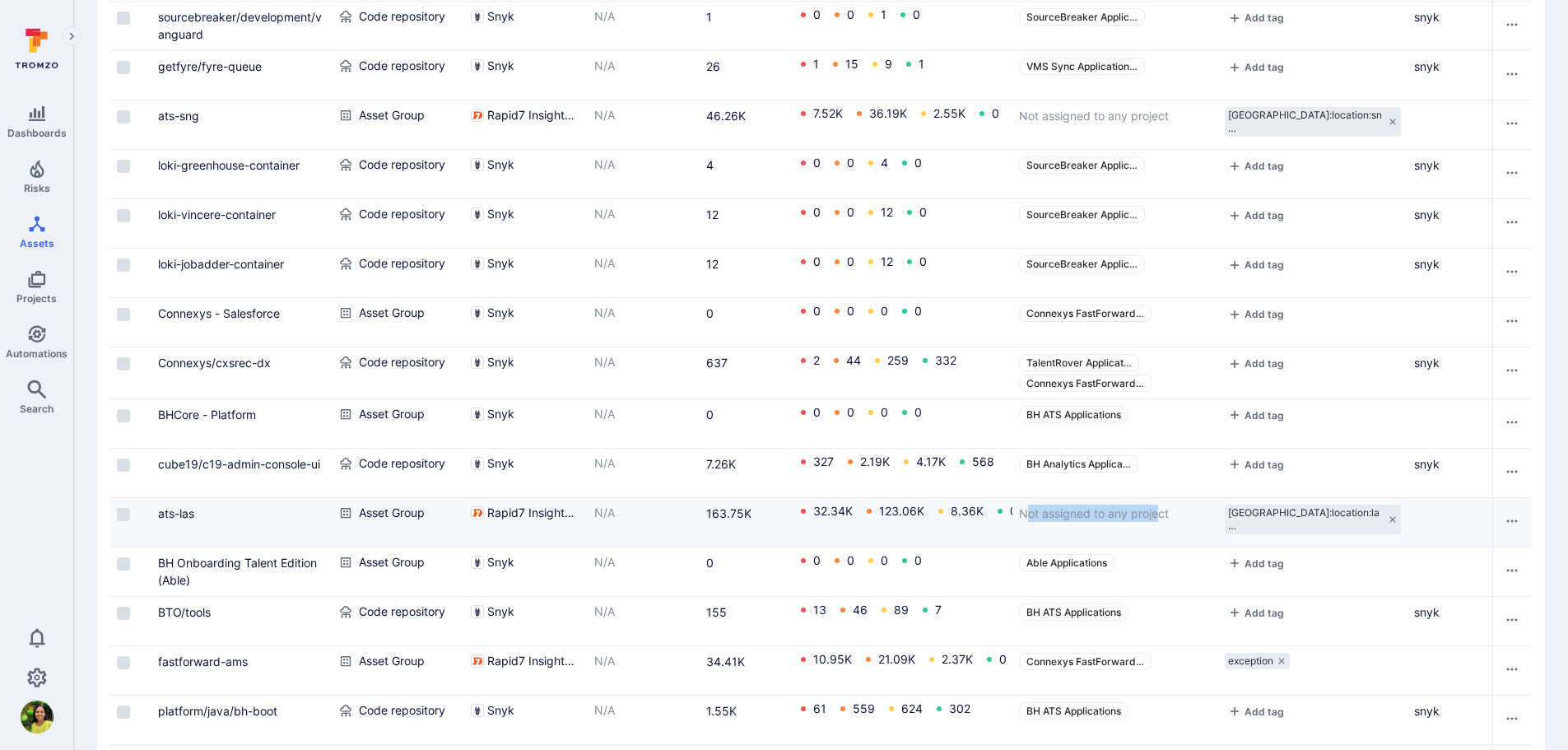
drag, startPoint x: 1028, startPoint y: 514, endPoint x: 1156, endPoint y: 519, distance: 128.1
click at [1156, 519] on span "Not assigned to any project" at bounding box center [1094, 513] width 150 height 14
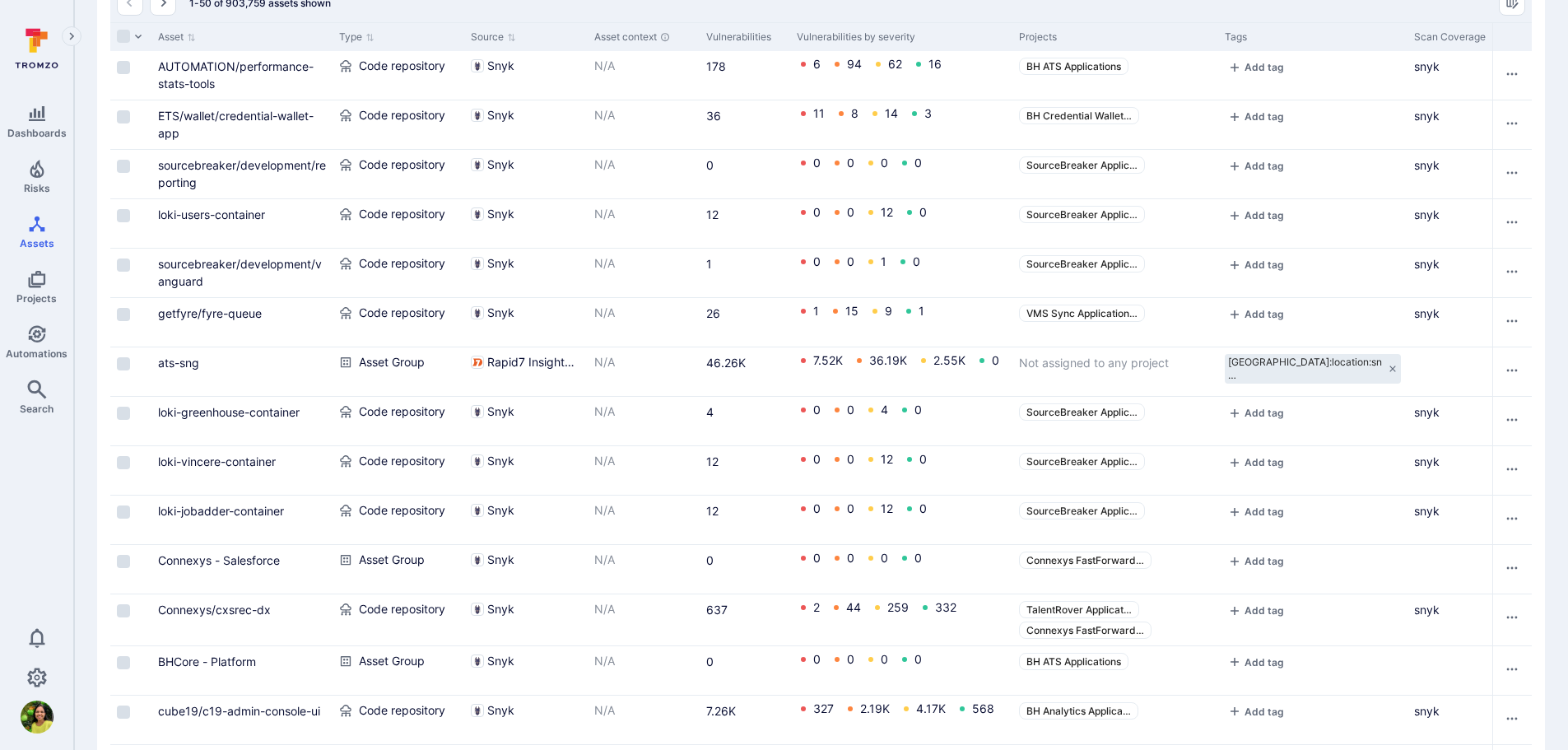
scroll to position [212, 0]
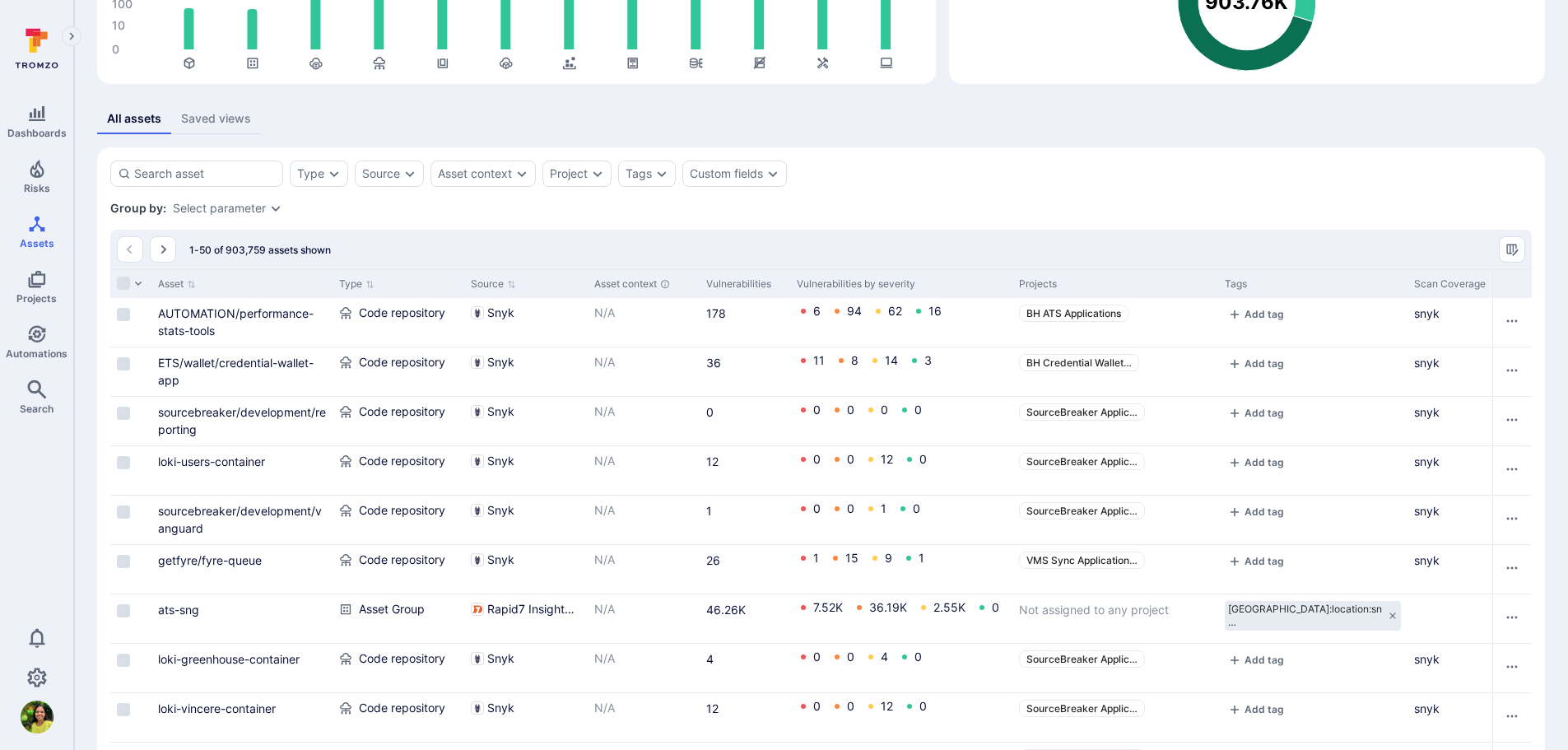
click at [1059, 285] on div "Projects" at bounding box center [1116, 284] width 193 height 15
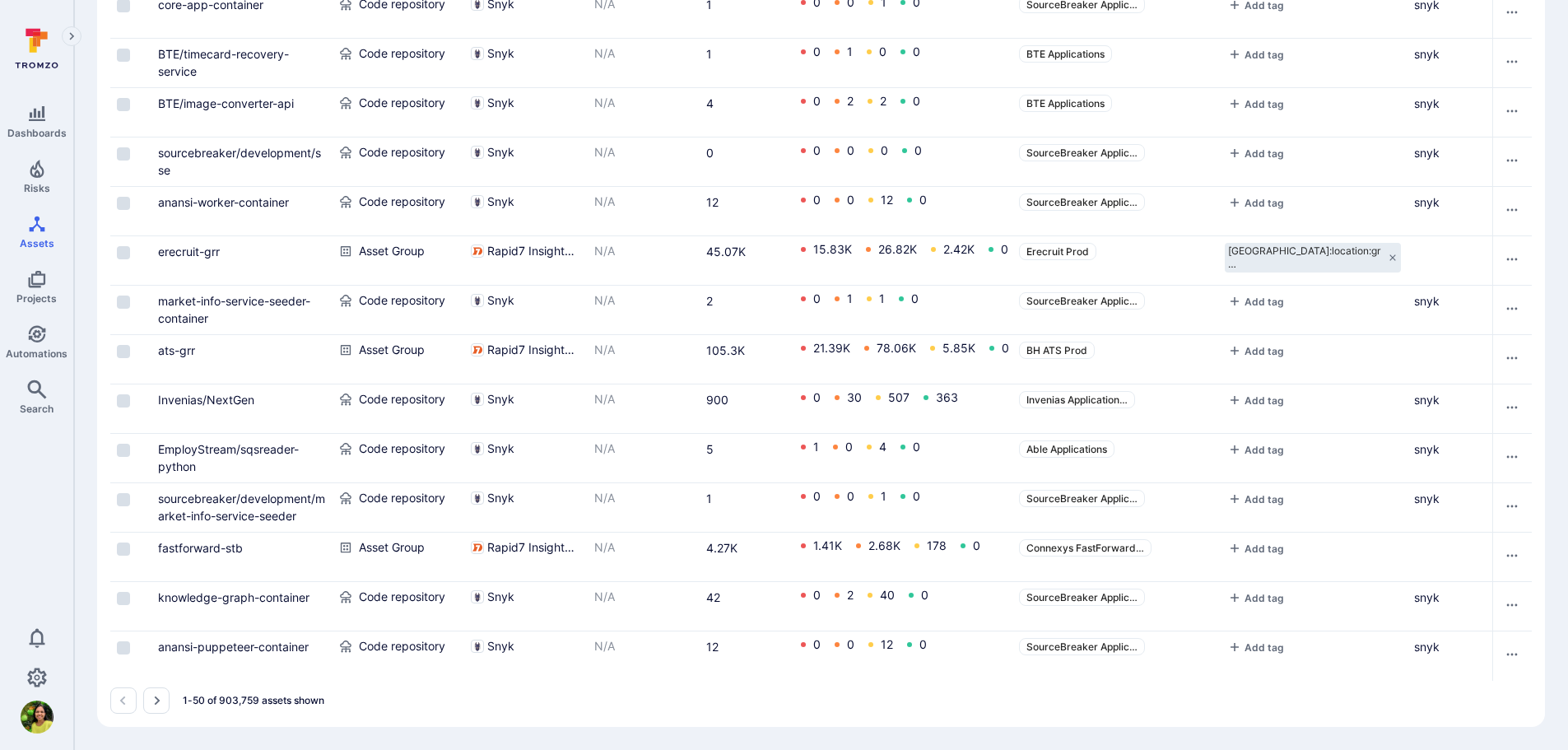
scroll to position [2311, 0]
click at [146, 699] on button "Go to the next page" at bounding box center [156, 700] width 27 height 27
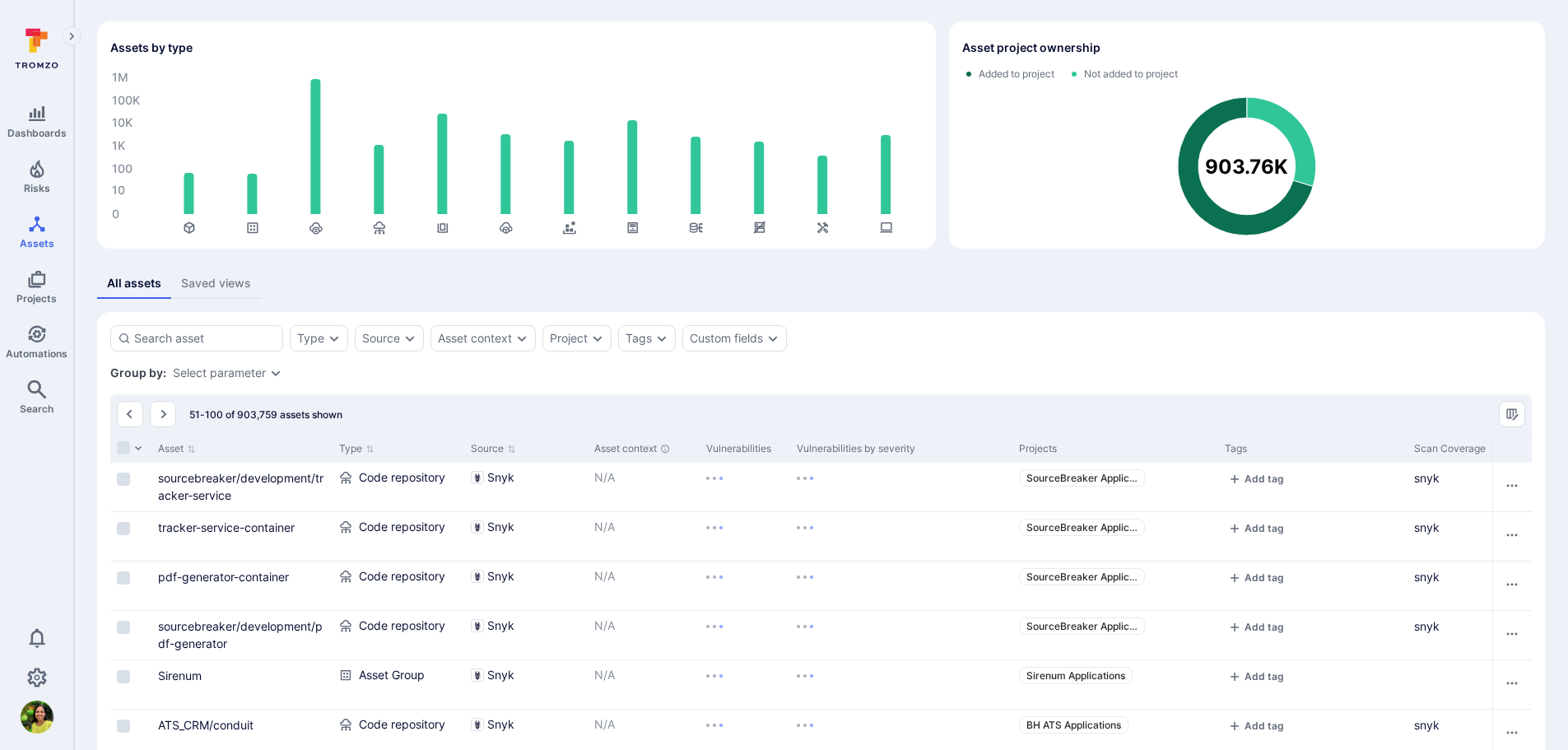
scroll to position [2308, 0]
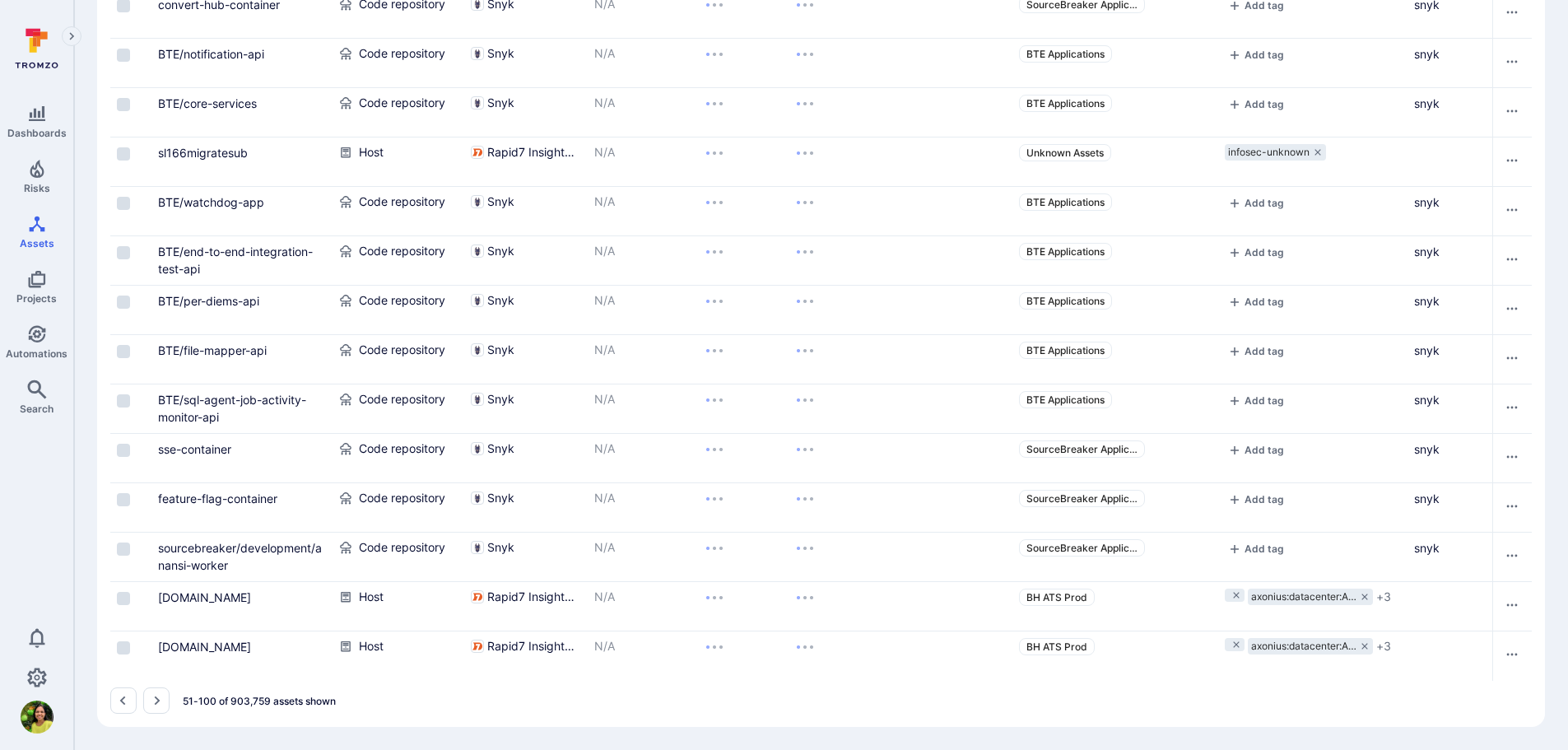
drag, startPoint x: 614, startPoint y: 681, endPoint x: 806, endPoint y: 689, distance: 192.2
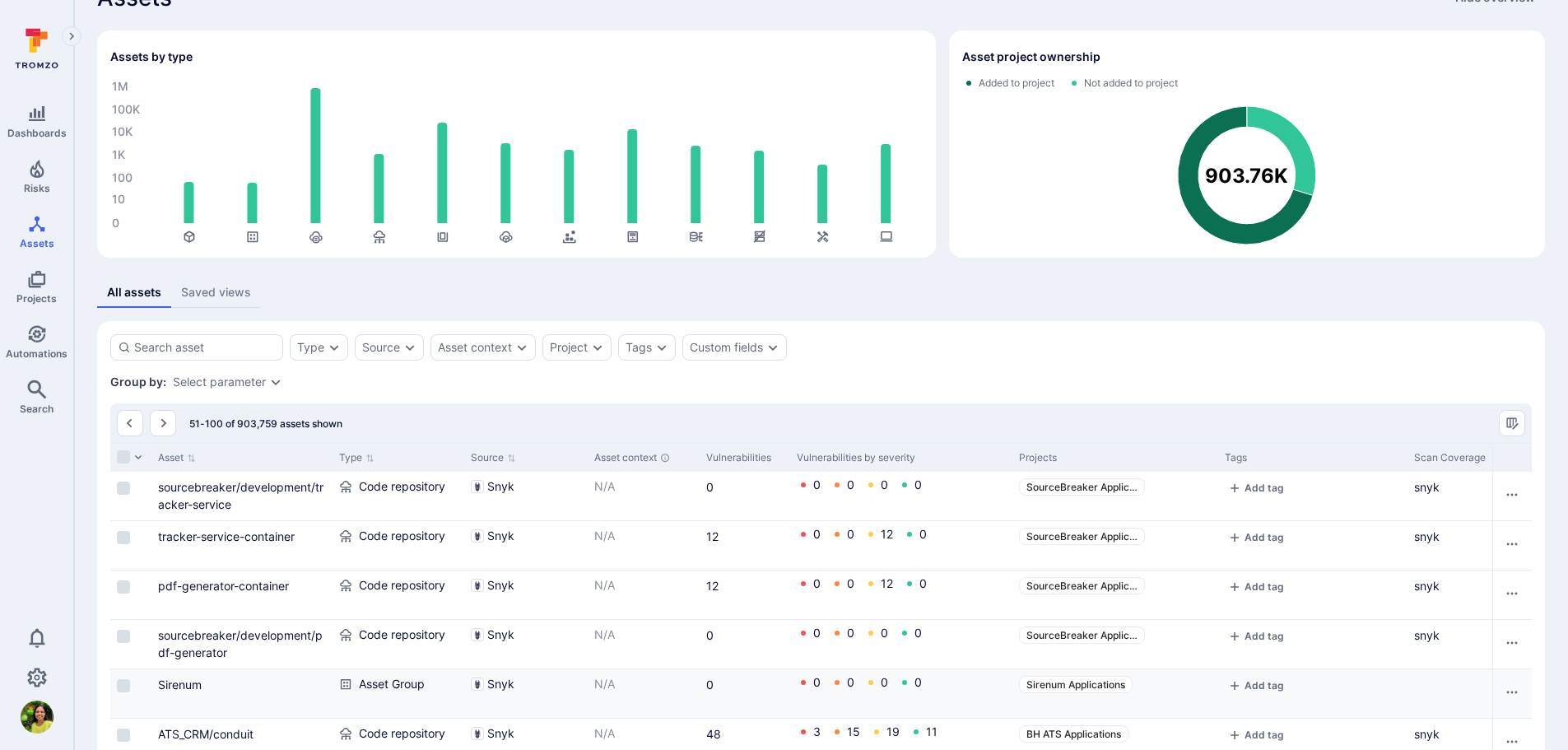
scroll to position [0, 0]
